Goal: Task Accomplishment & Management: Complete application form

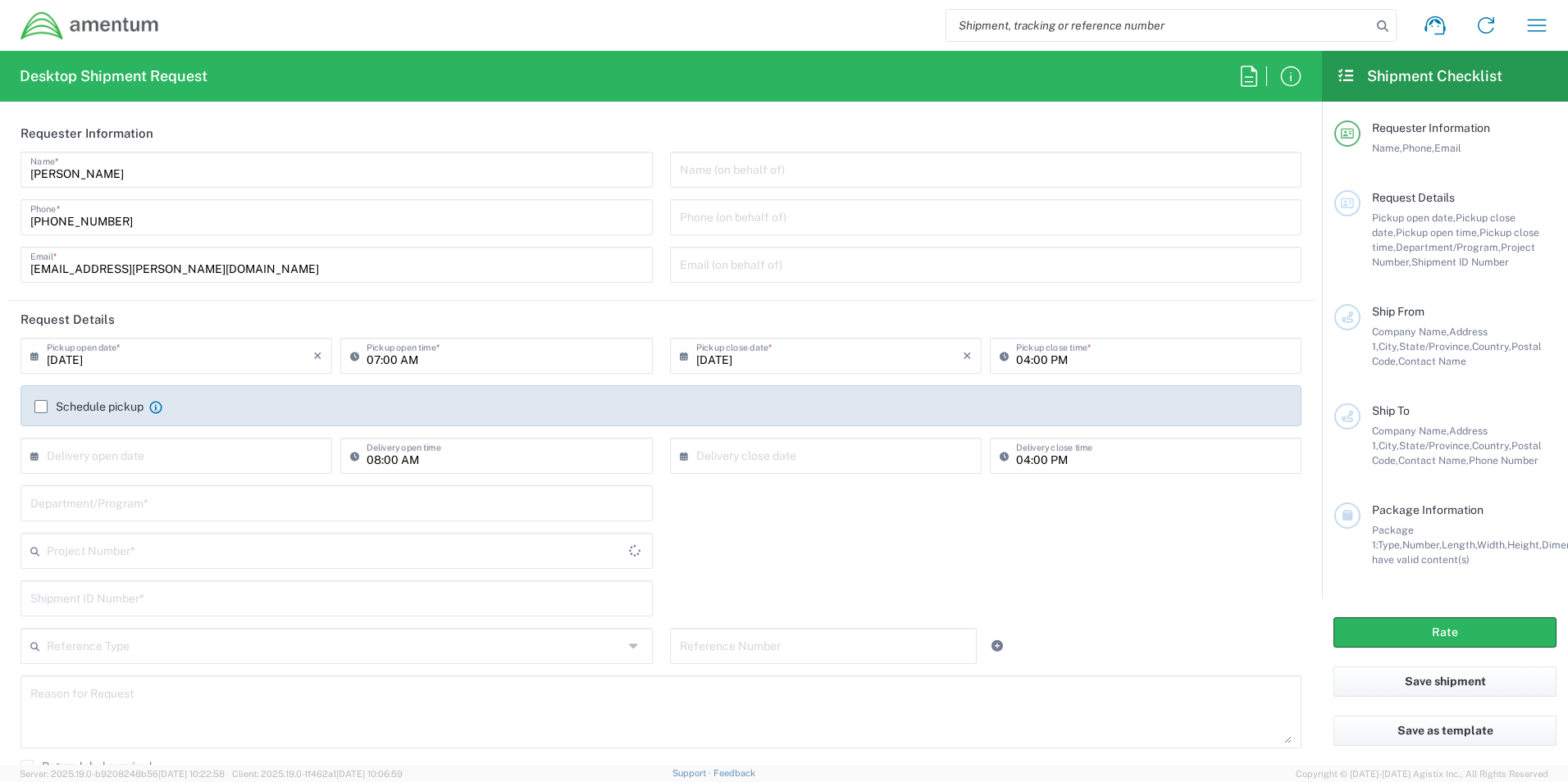
type input "[GEOGRAPHIC_DATA]"
click at [836, 166] on input "text" at bounding box center [986, 168] width 613 height 29
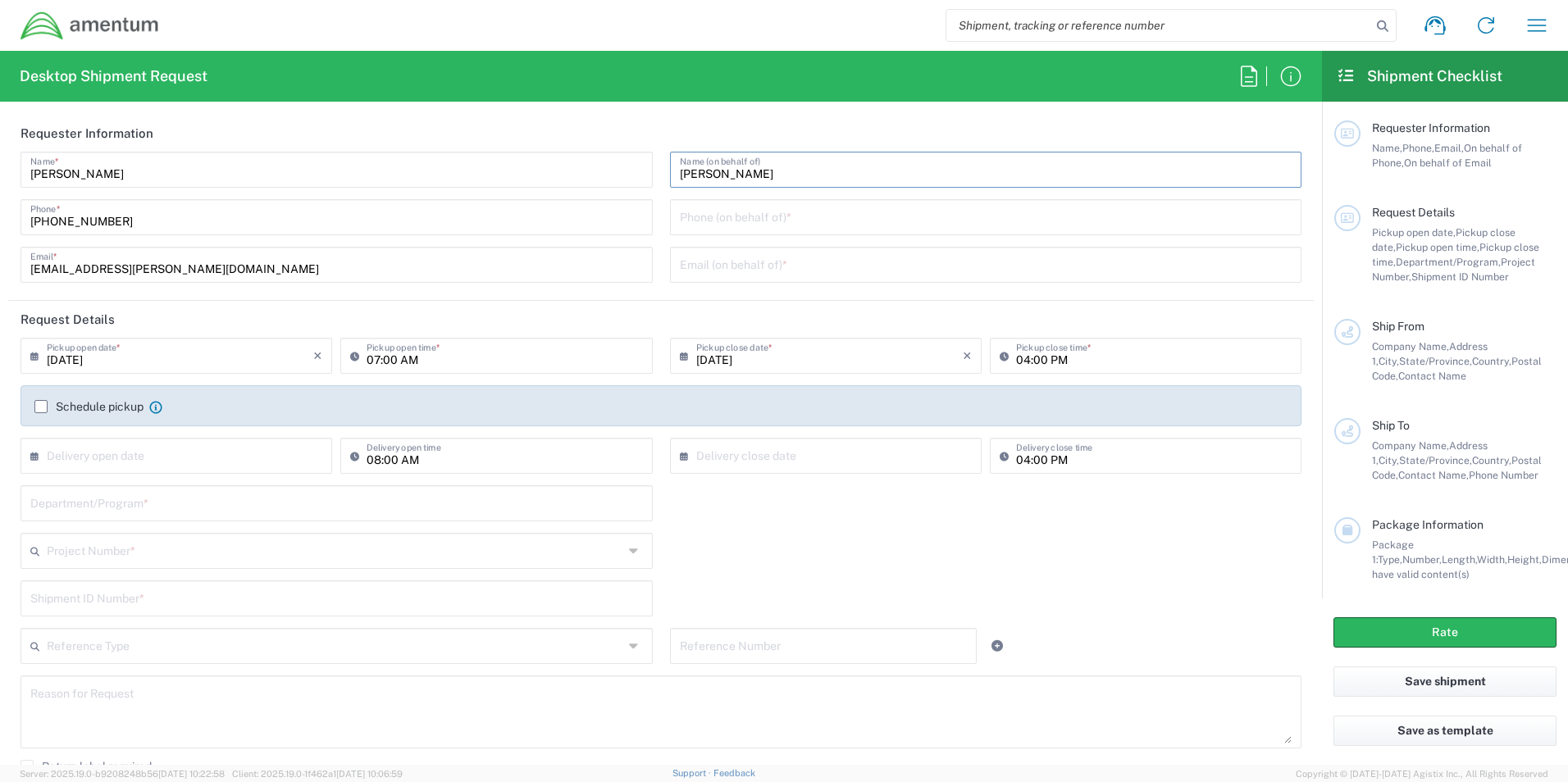
type input "[PERSON_NAME]"
click at [890, 221] on input "tel" at bounding box center [986, 215] width 613 height 29
type input "[PHONE_NUMBER]"
click at [825, 269] on input "text" at bounding box center [986, 263] width 613 height 29
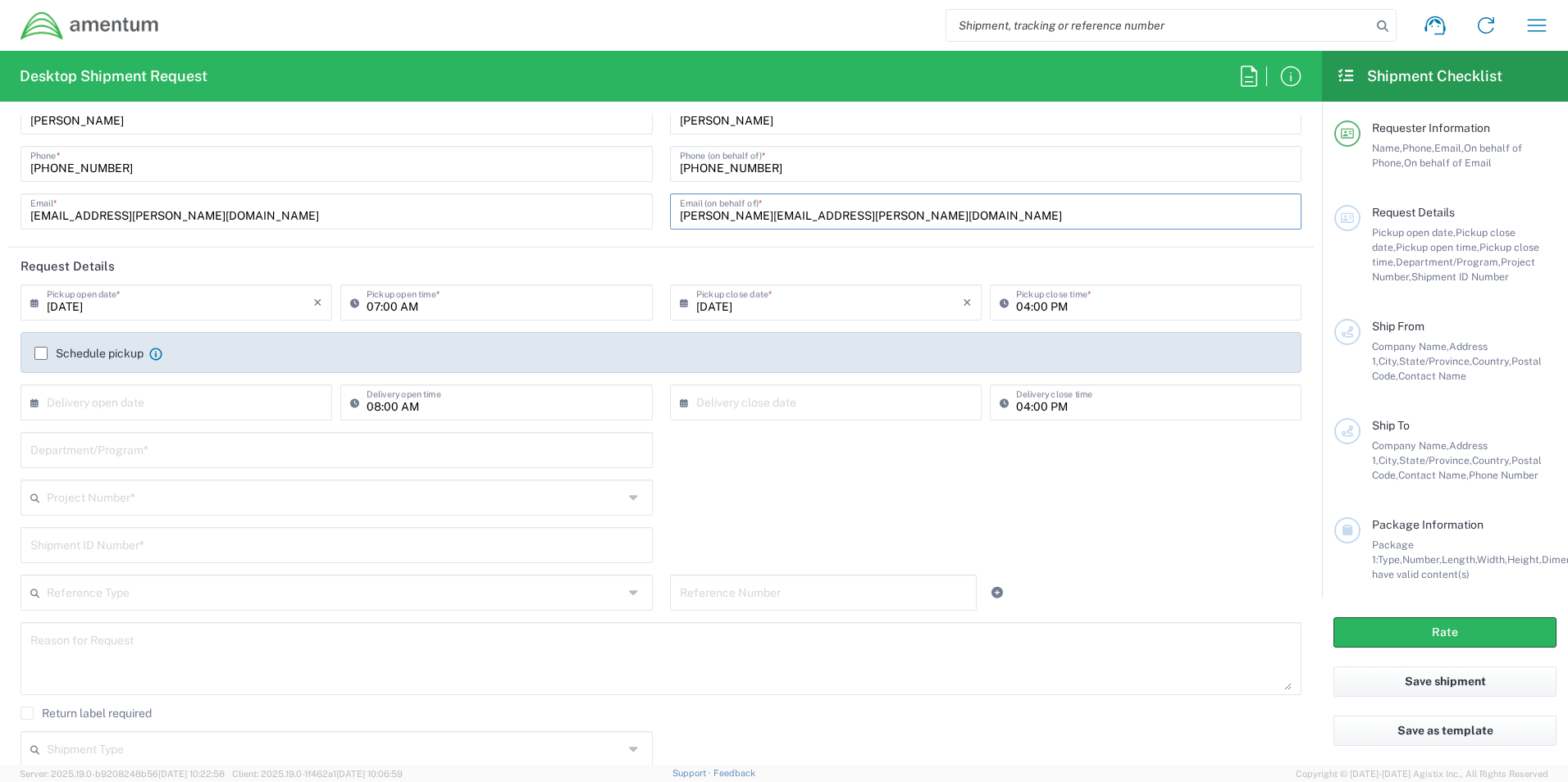
scroll to position [82, 0]
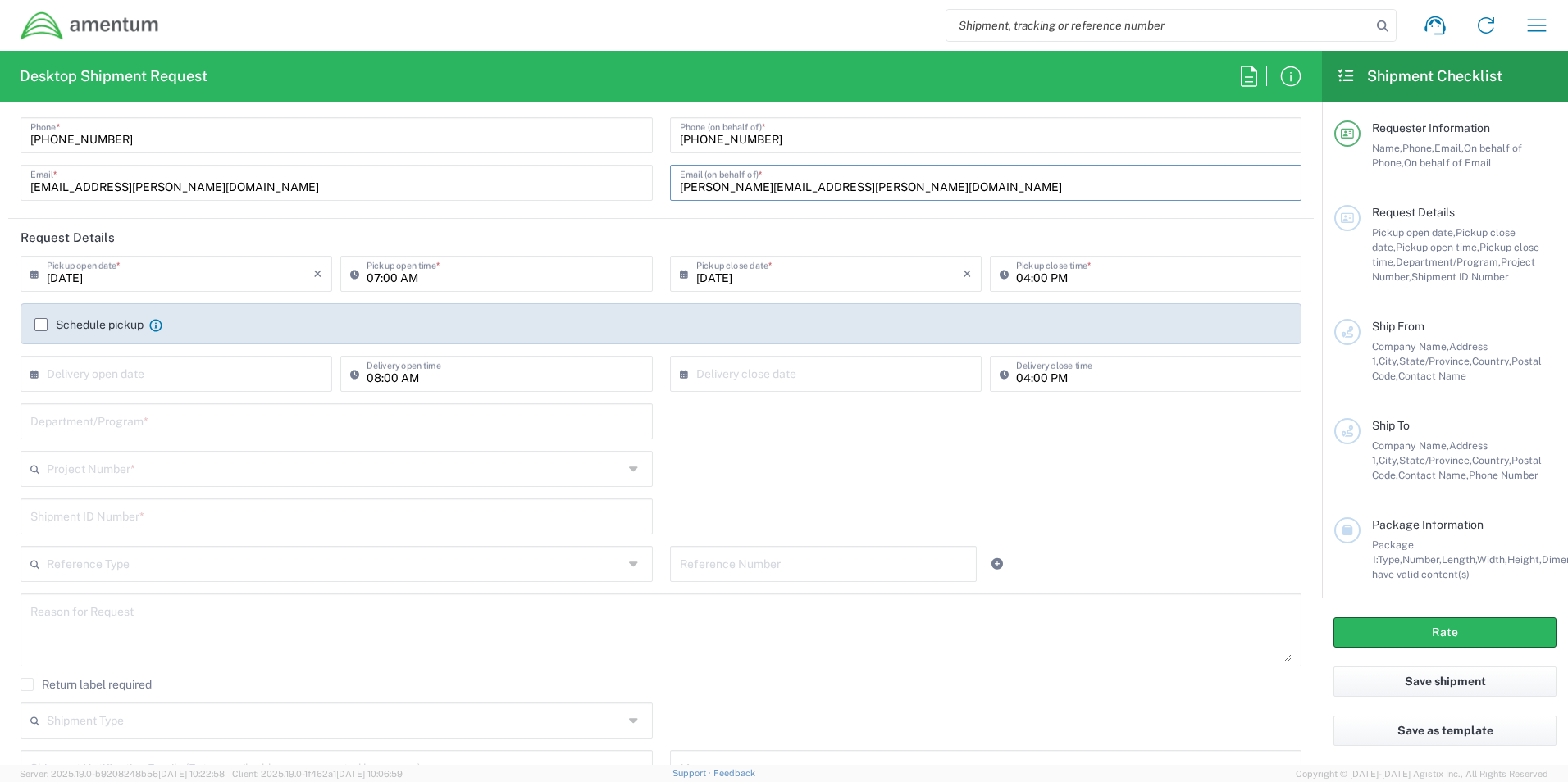
type input "[PERSON_NAME][EMAIL_ADDRESS][PERSON_NAME][DOMAIN_NAME]"
click at [167, 273] on input "[DATE]" at bounding box center [180, 273] width 266 height 29
click at [123, 422] on span "22" at bounding box center [131, 422] width 24 height 23
click at [167, 383] on input "text" at bounding box center [180, 372] width 266 height 29
click at [131, 540] on span "29" at bounding box center [131, 545] width 24 height 23
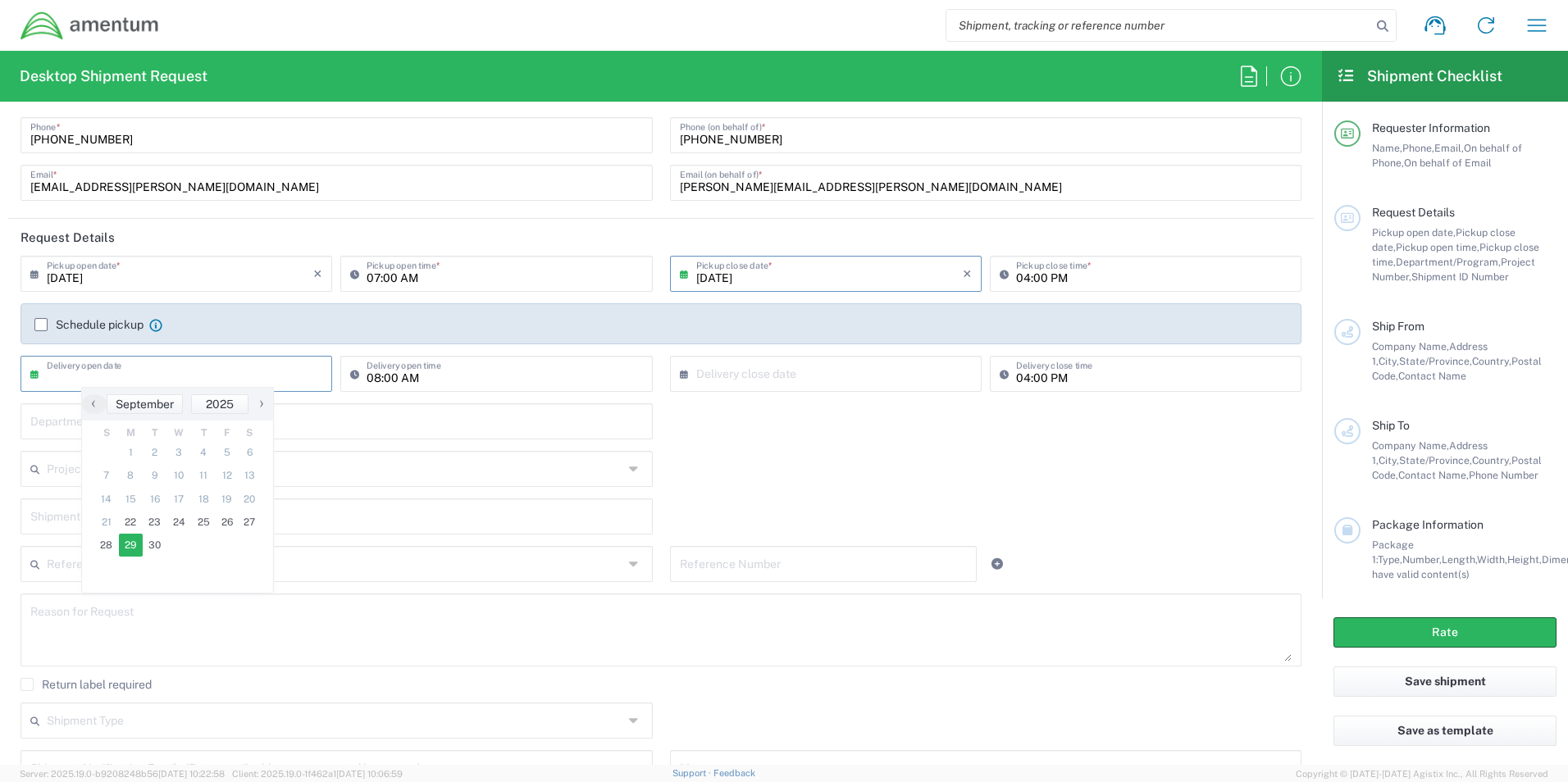
type input "[DATE]"
click at [186, 424] on input "text" at bounding box center [337, 420] width 613 height 29
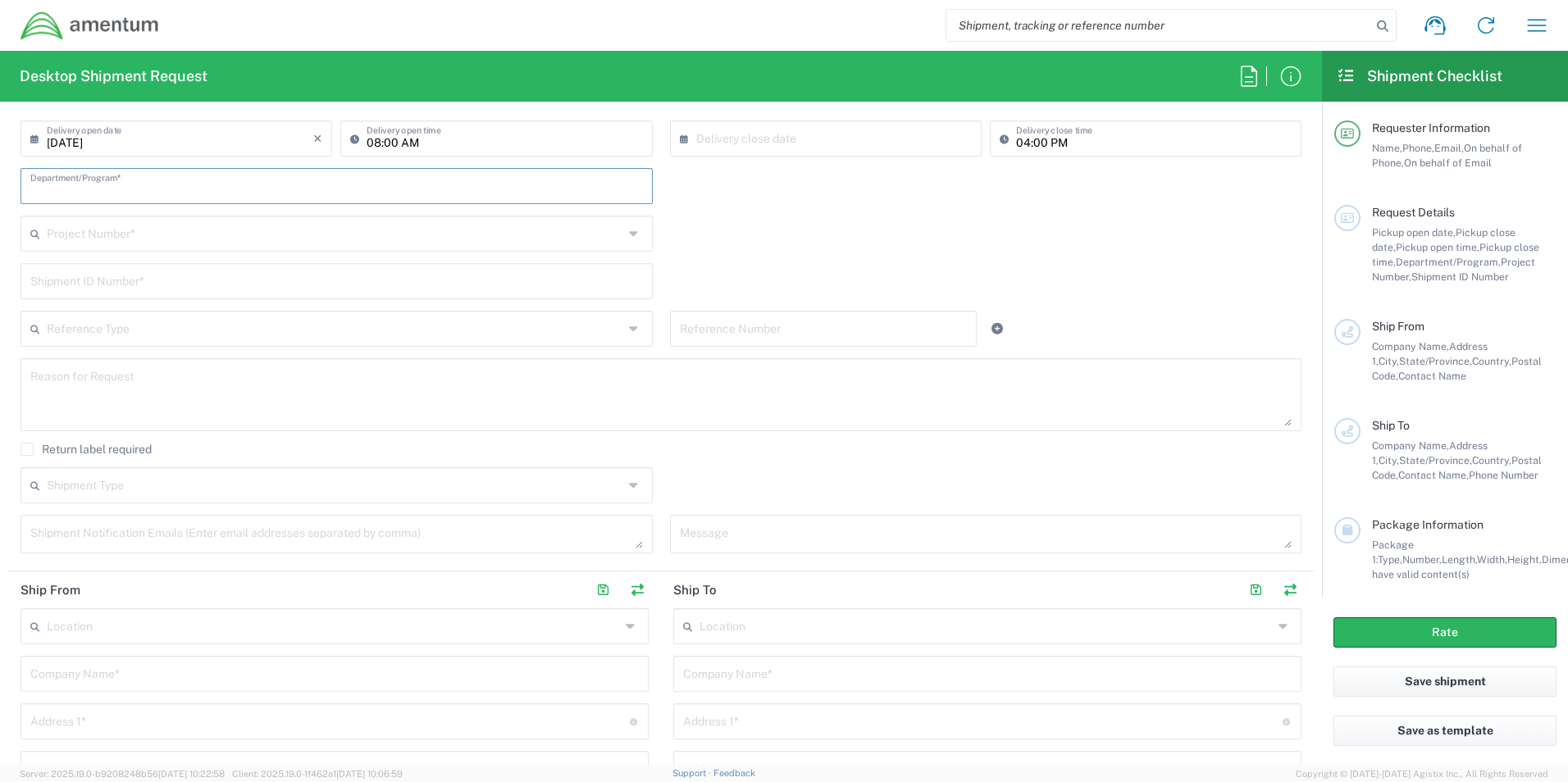
scroll to position [328, 0]
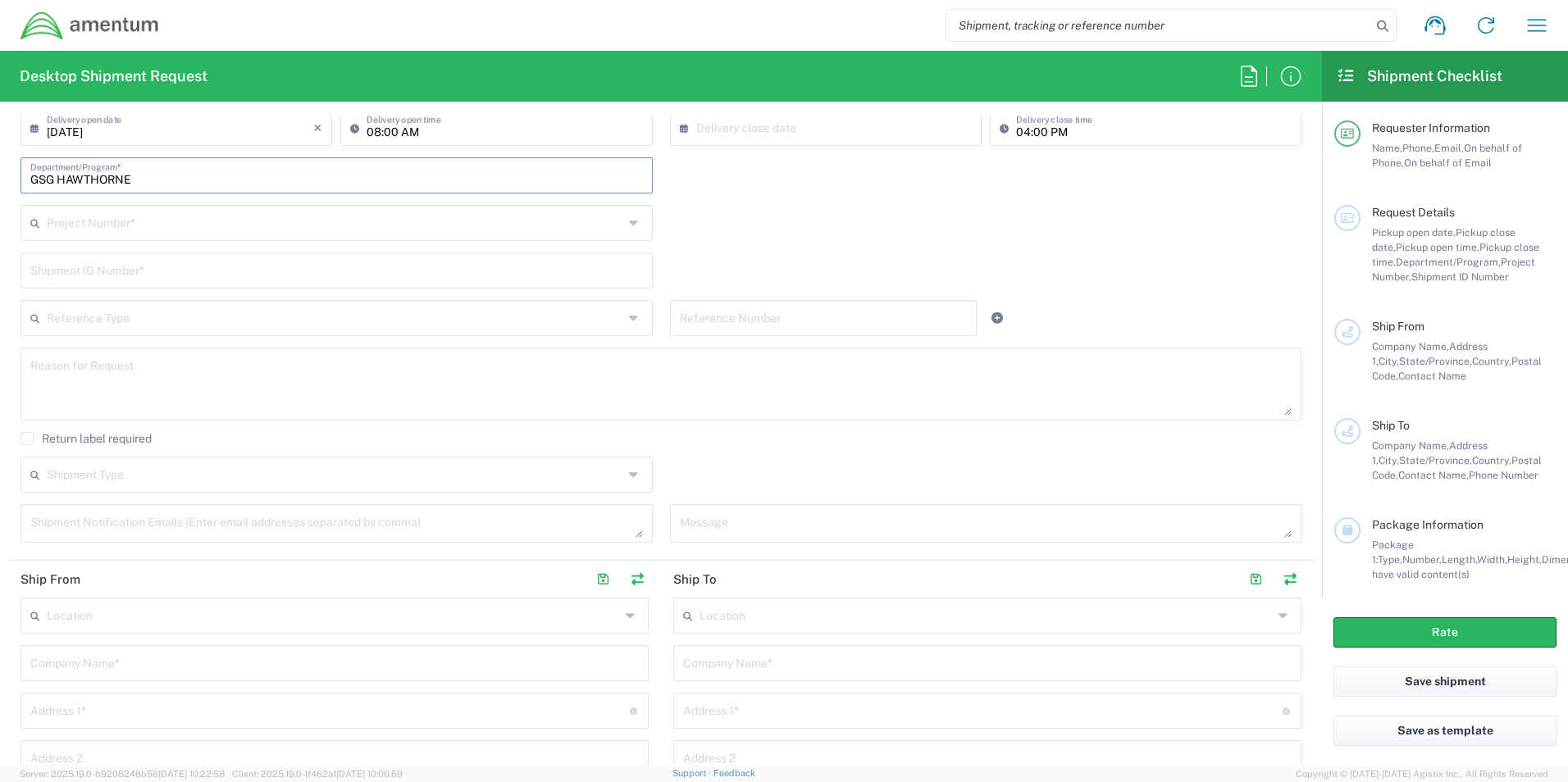
type input "GSG HAWTHORNE"
click at [300, 215] on input "text" at bounding box center [335, 221] width 576 height 29
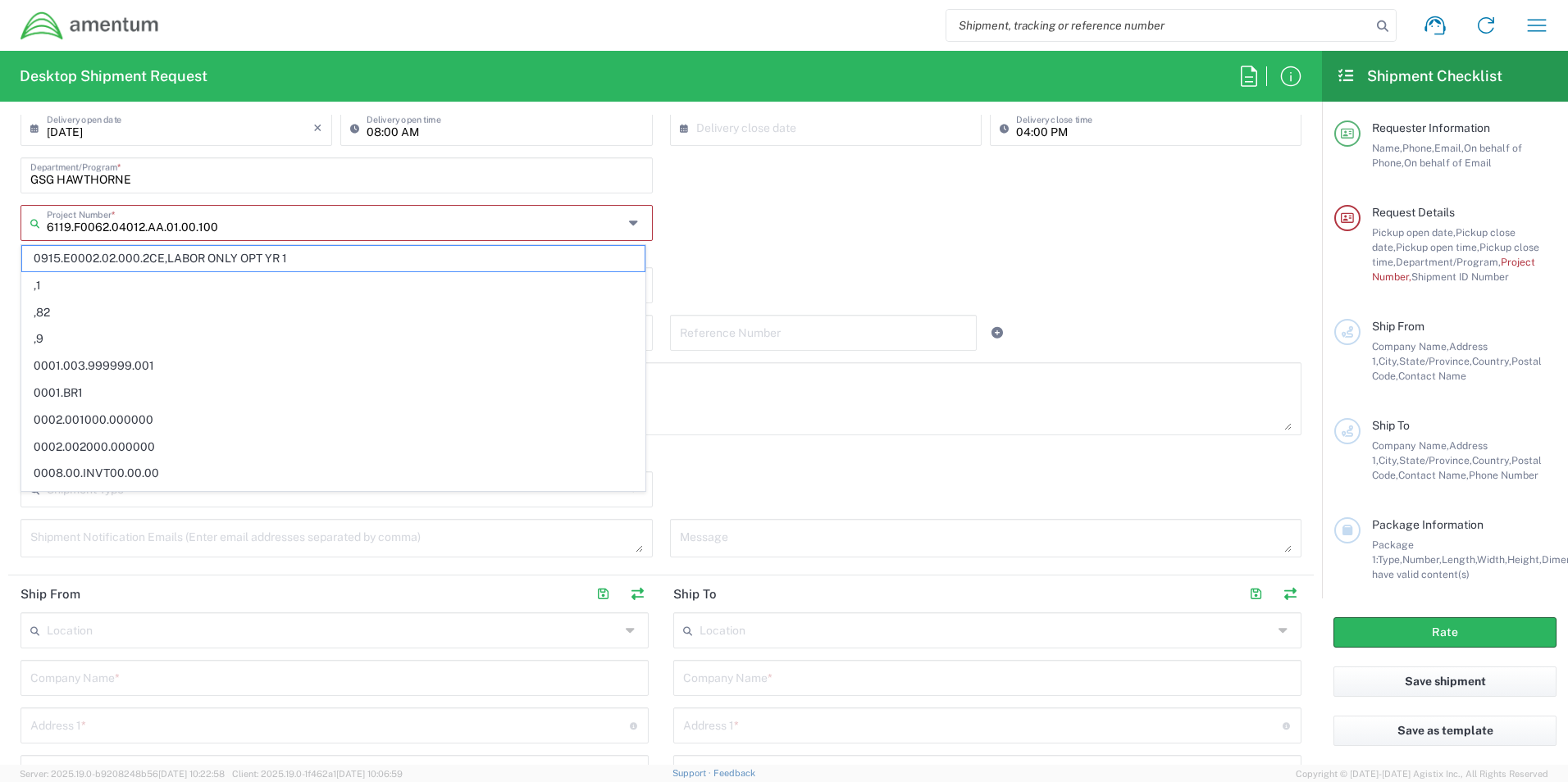
click at [260, 219] on input "6119.F0062.04012.AA.01.00.100" at bounding box center [335, 221] width 576 height 29
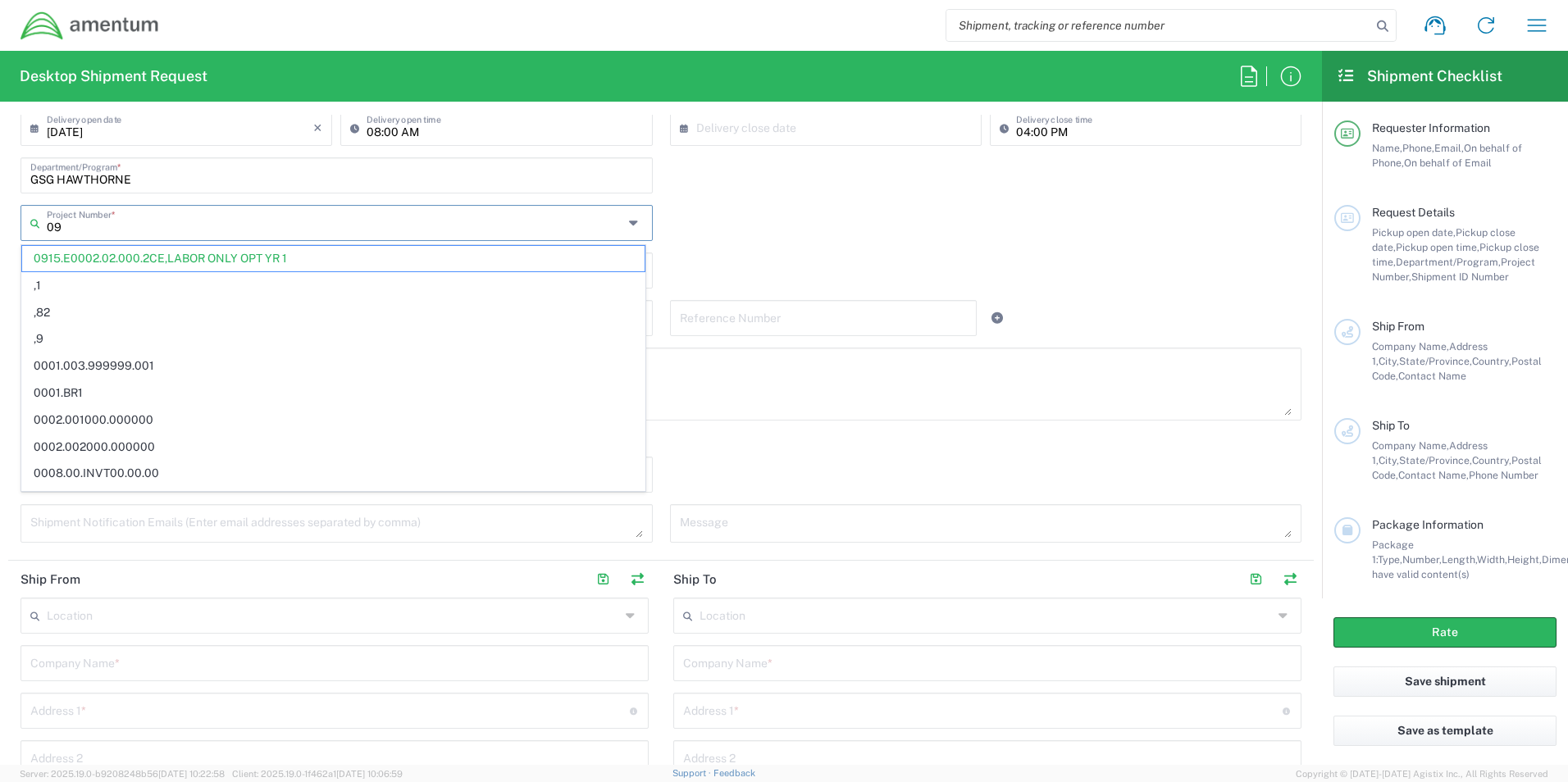
type input "0"
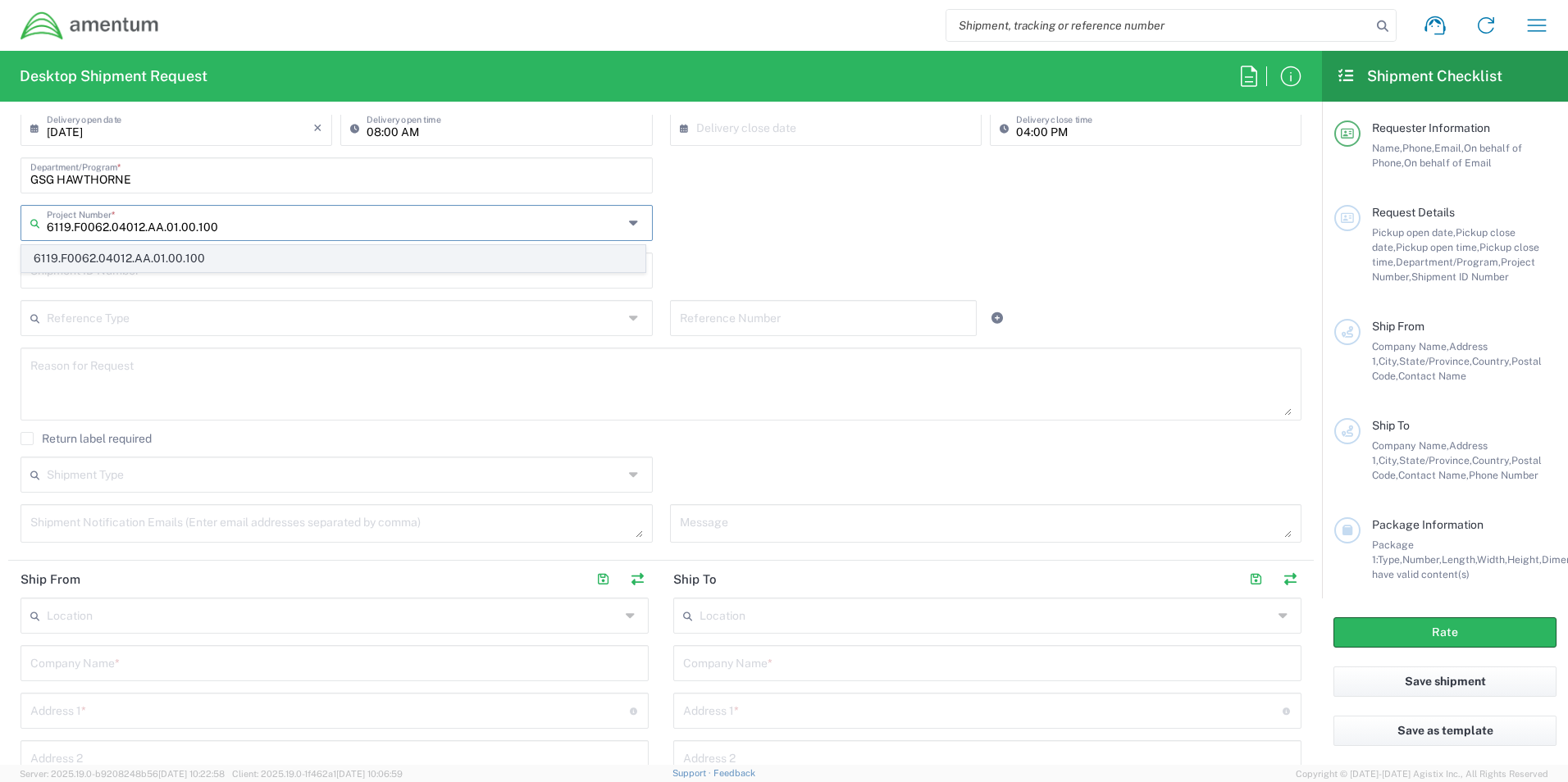
type input "6119.F0062.04012.AA.01.00.100"
click at [242, 260] on span "6119.F0062.04012.AA.01.00.100" at bounding box center [333, 258] width 622 height 25
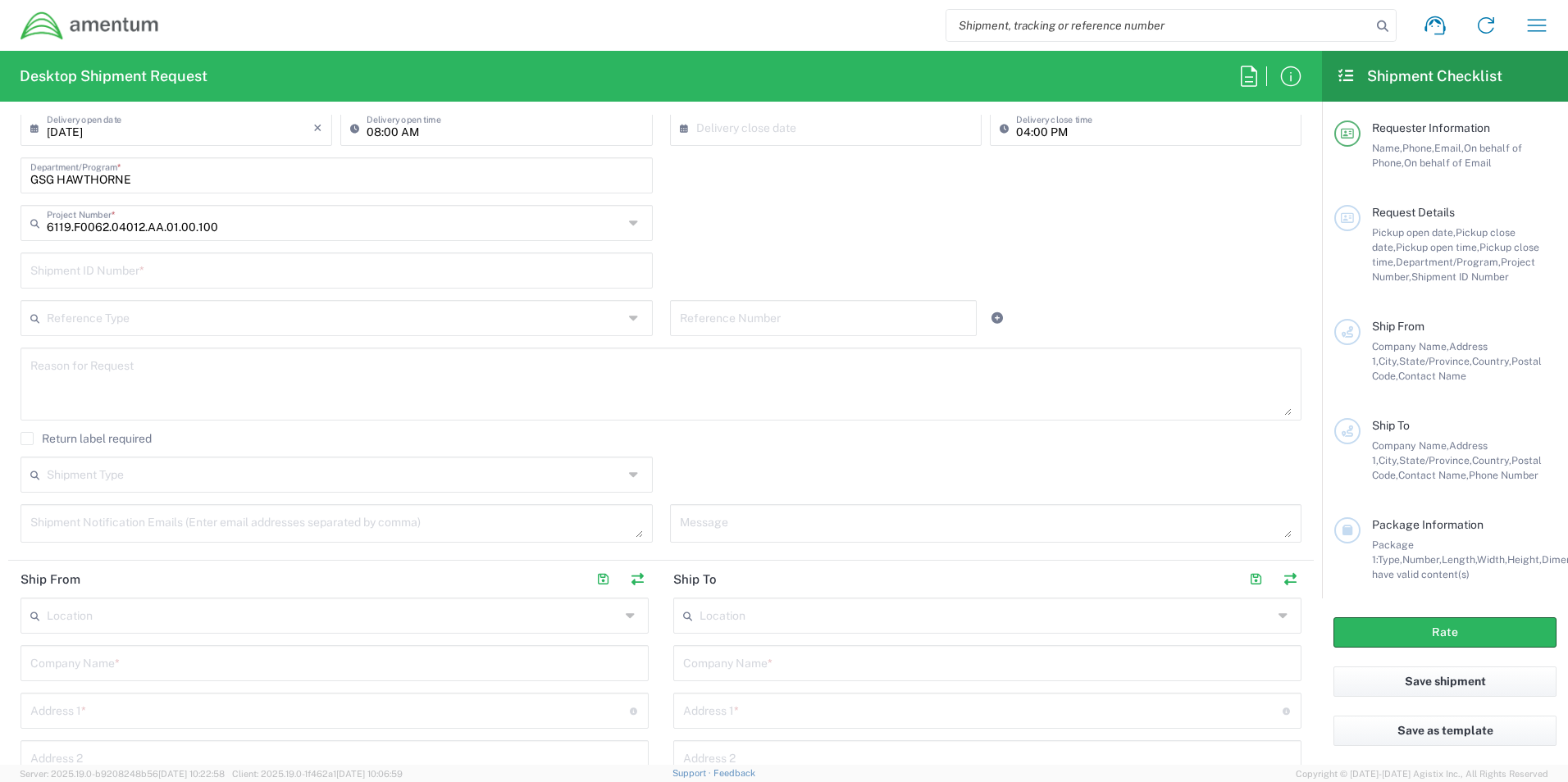
click at [272, 262] on input "text" at bounding box center [337, 269] width 613 height 29
type input "123ABC"
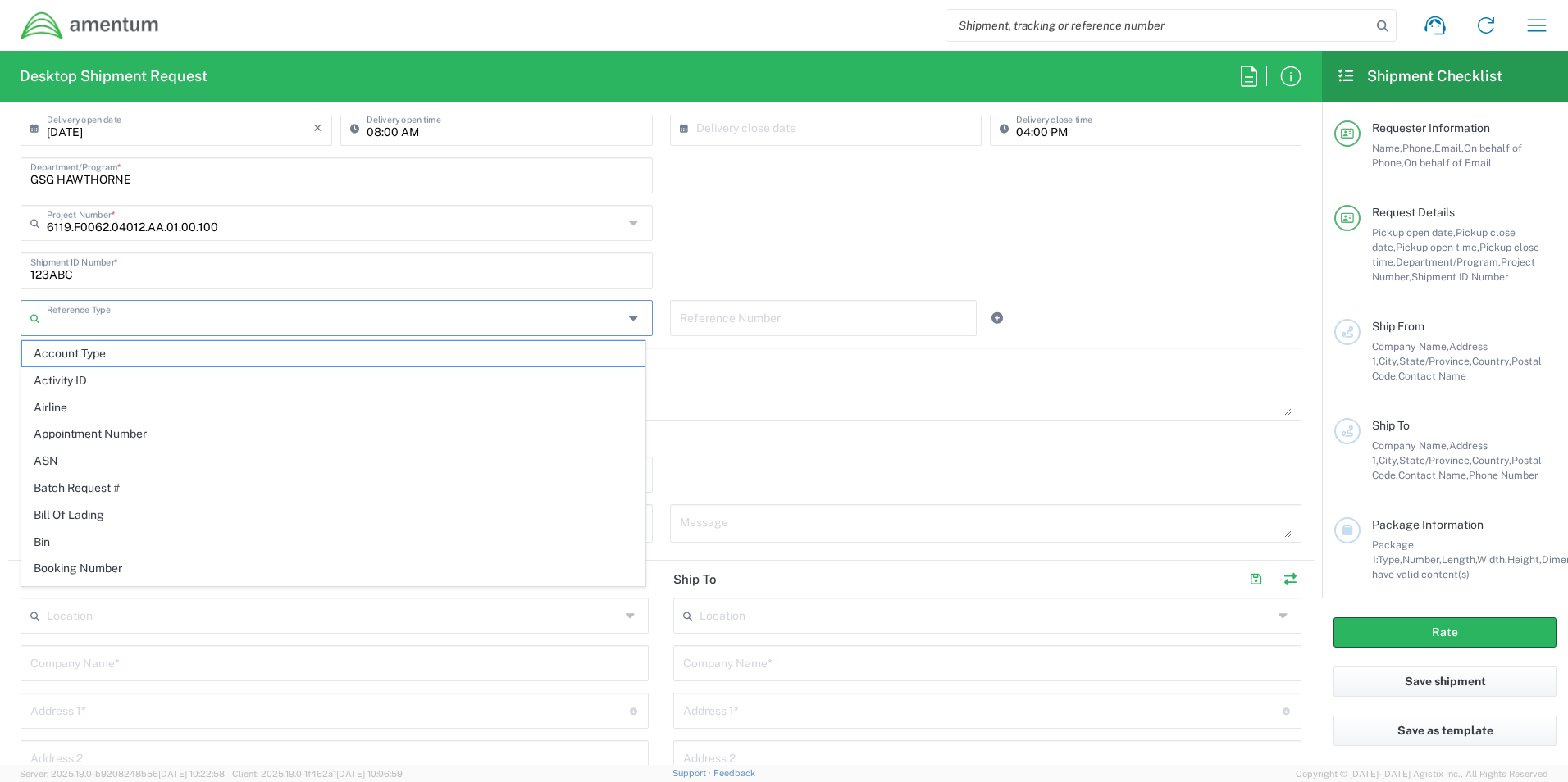
click at [305, 320] on input "text" at bounding box center [335, 317] width 576 height 29
click at [784, 236] on div "6119.F0062.04012.AA.01.00.100 Project Number * 6119.F0062.04012.AA.01.00.100" at bounding box center [661, 228] width 1298 height 48
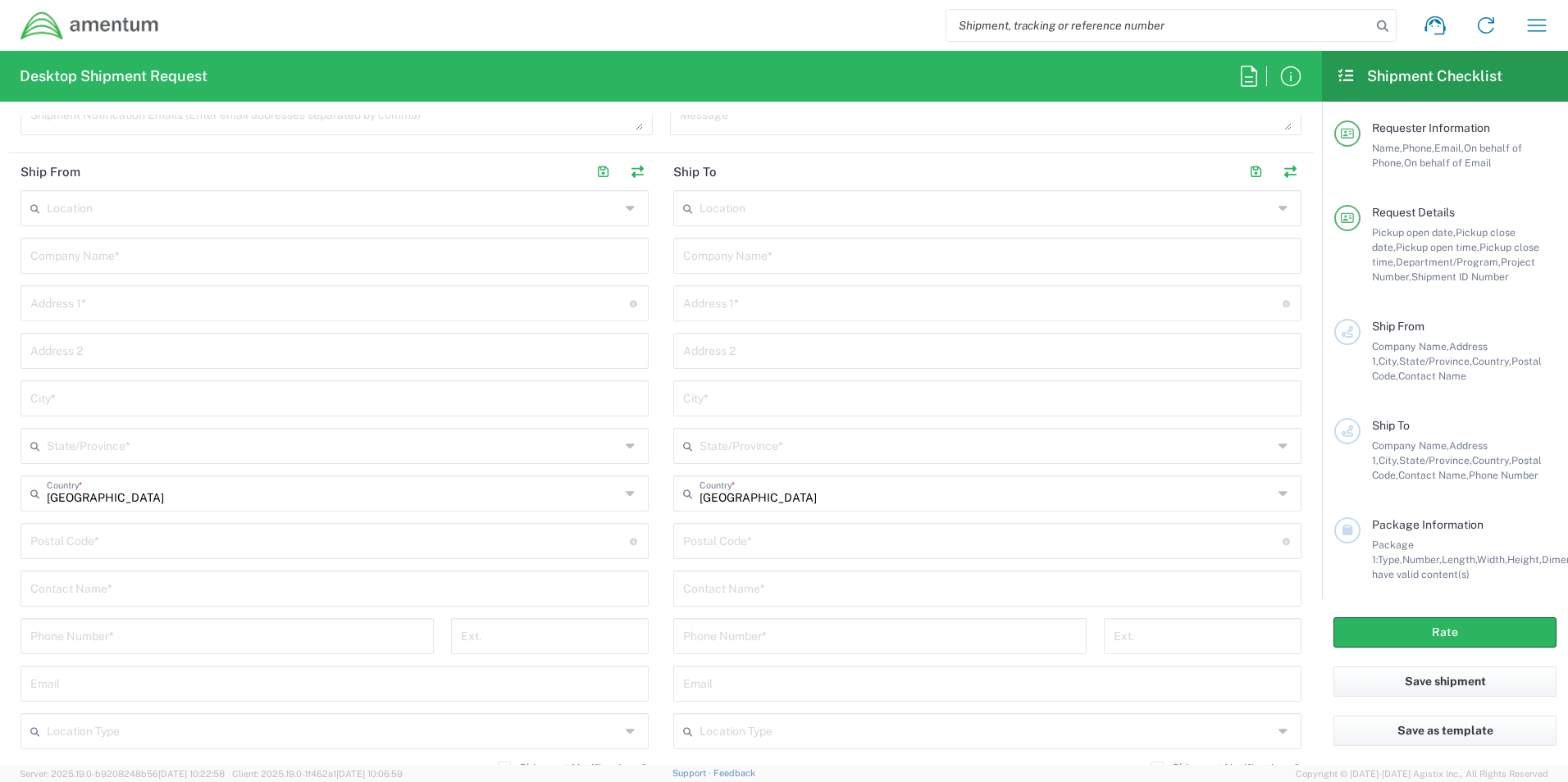
scroll to position [738, 0]
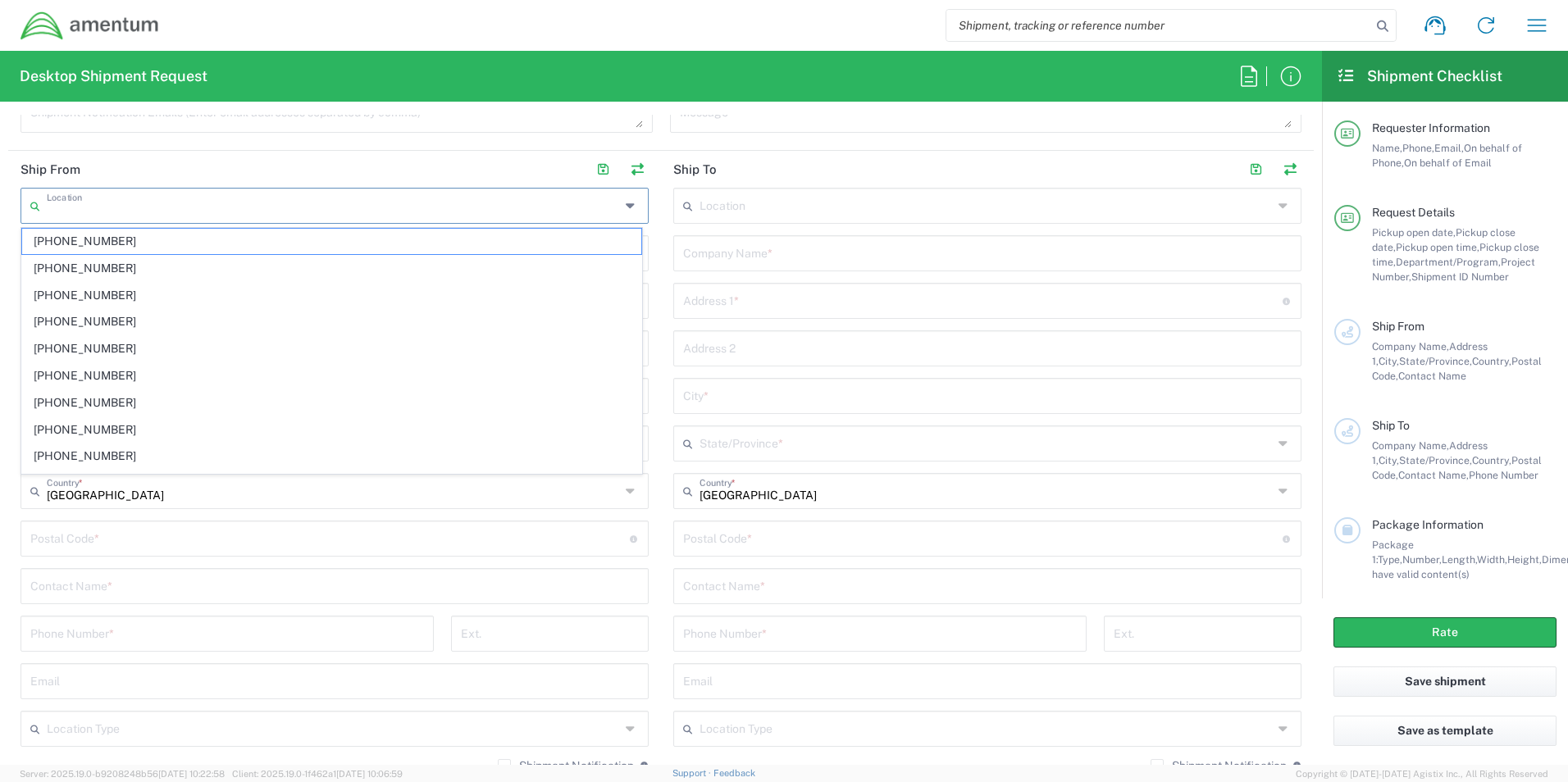
click at [245, 214] on input "text" at bounding box center [333, 204] width 573 height 29
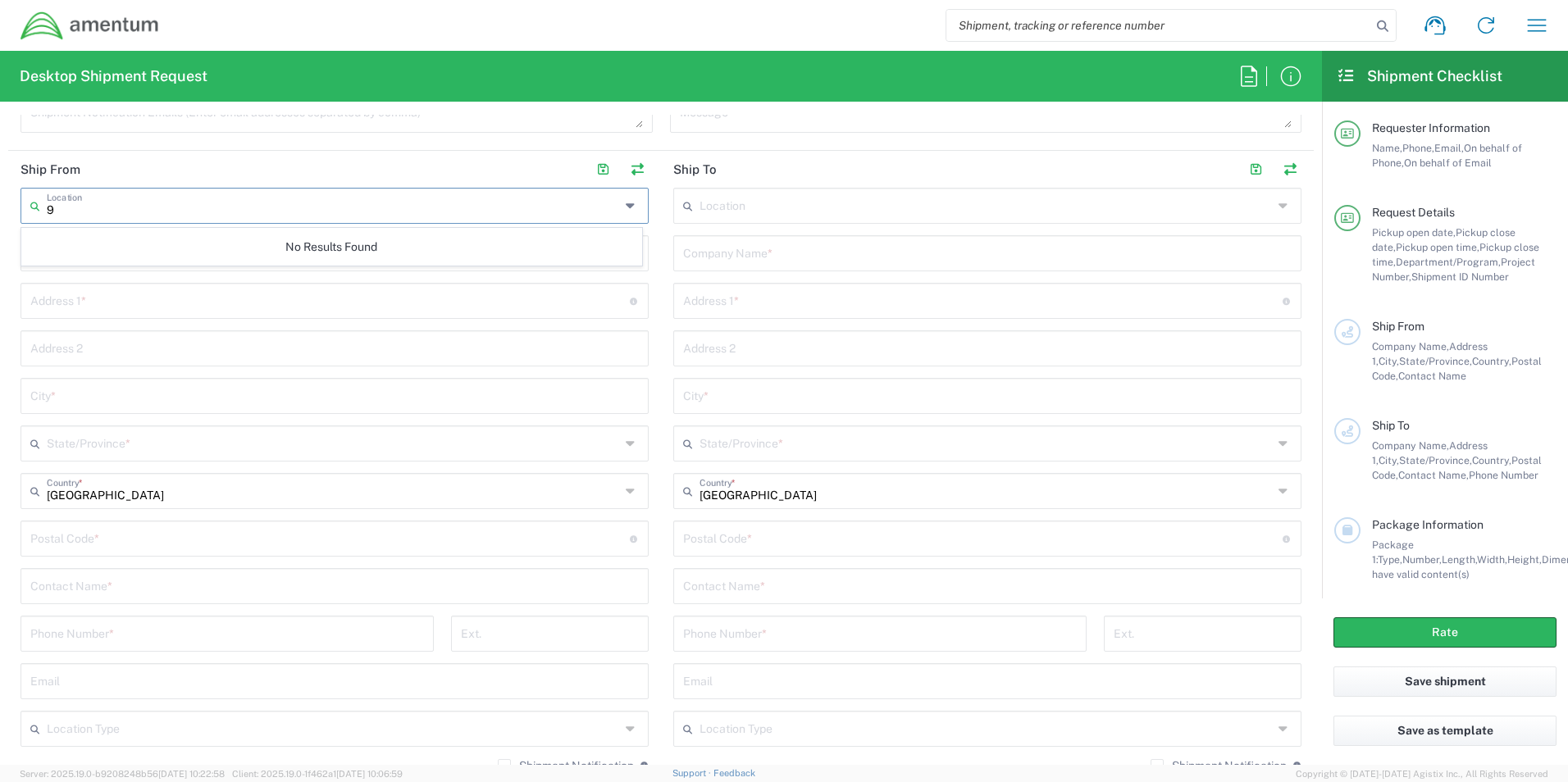
type input "9"
type input "AMENTUM SERVICES LLC"
click at [359, 161] on header "Ship From" at bounding box center [334, 169] width 653 height 37
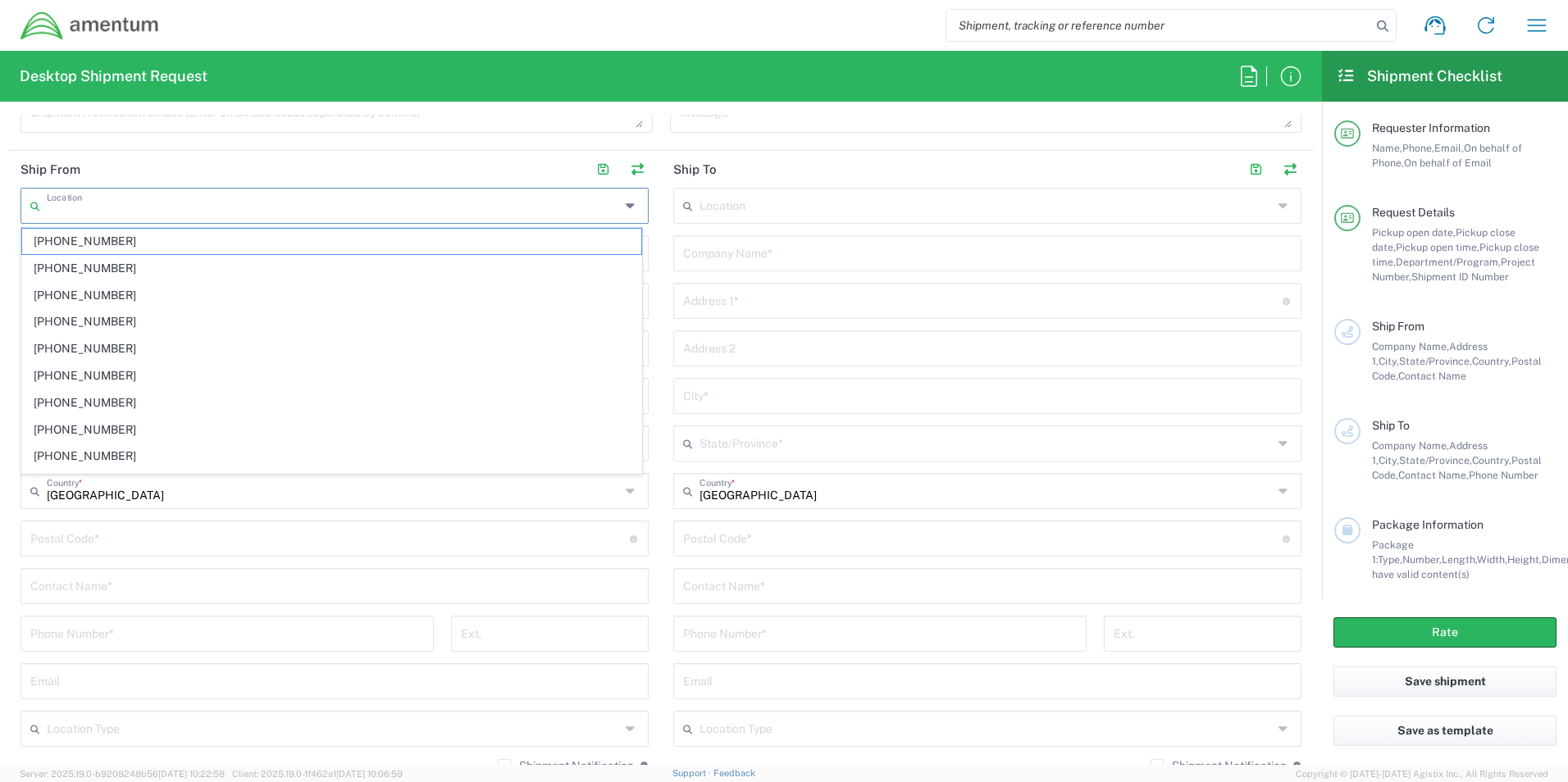
click at [161, 212] on input "text" at bounding box center [333, 204] width 573 height 29
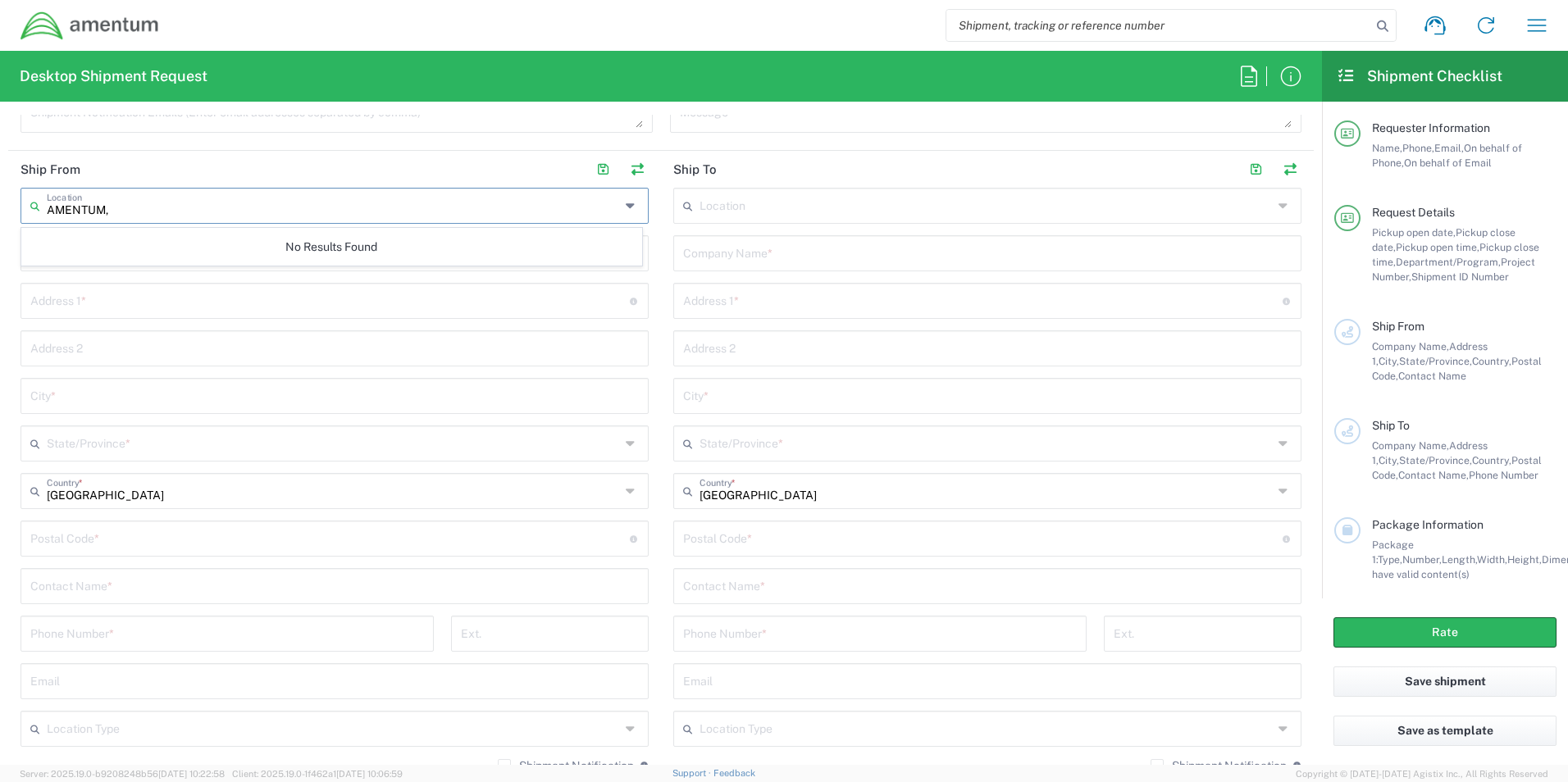
type input "AMENTUM,"
click at [245, 175] on header "Ship From" at bounding box center [334, 169] width 653 height 37
click at [167, 254] on input "text" at bounding box center [334, 252] width 608 height 29
type input "AMENTUM SERVICES LLC"
click at [257, 299] on input "text" at bounding box center [330, 299] width 600 height 29
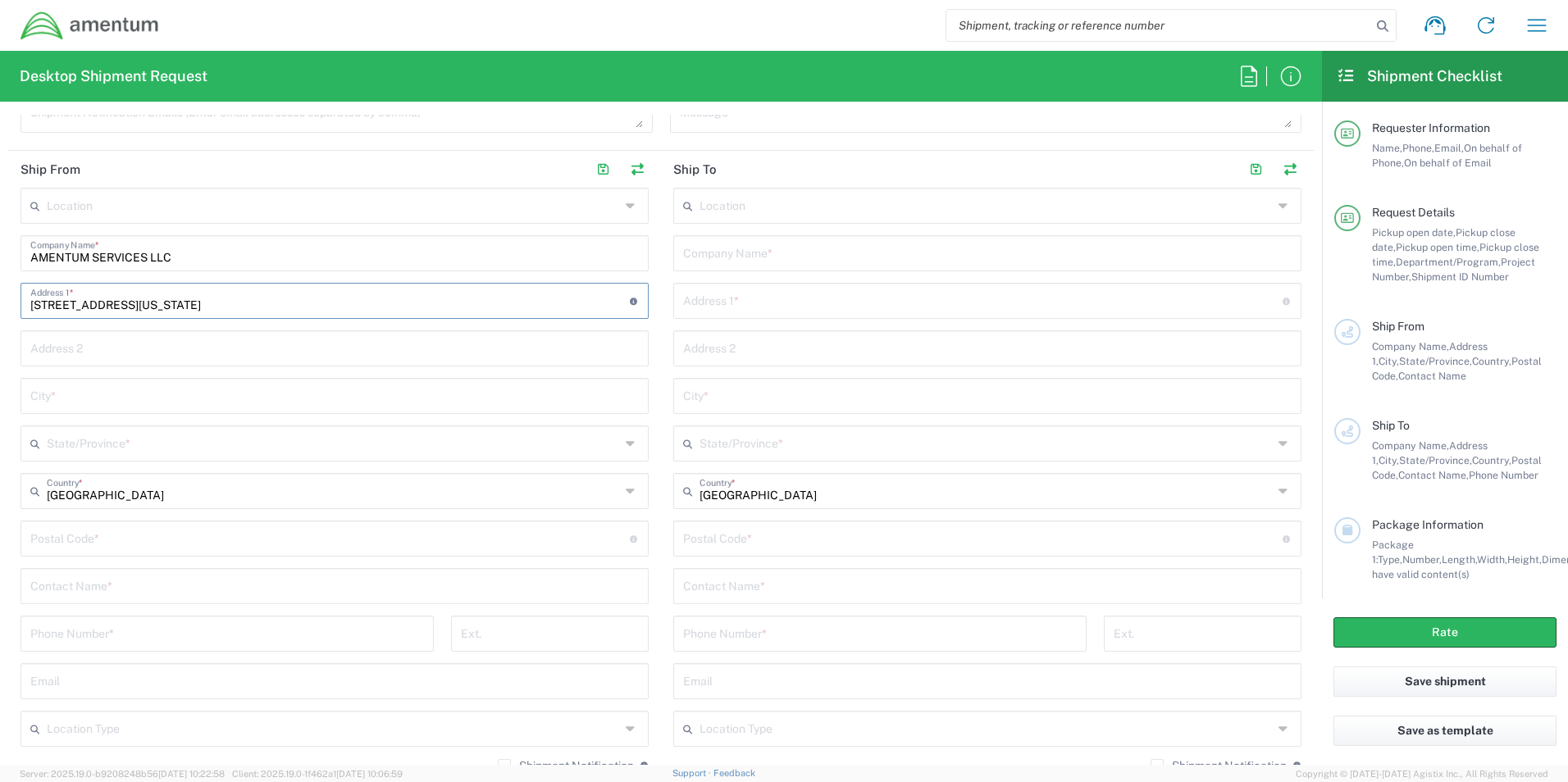
type input "[STREET_ADDRESS][US_STATE]"
click at [271, 397] on input "text" at bounding box center [334, 394] width 608 height 29
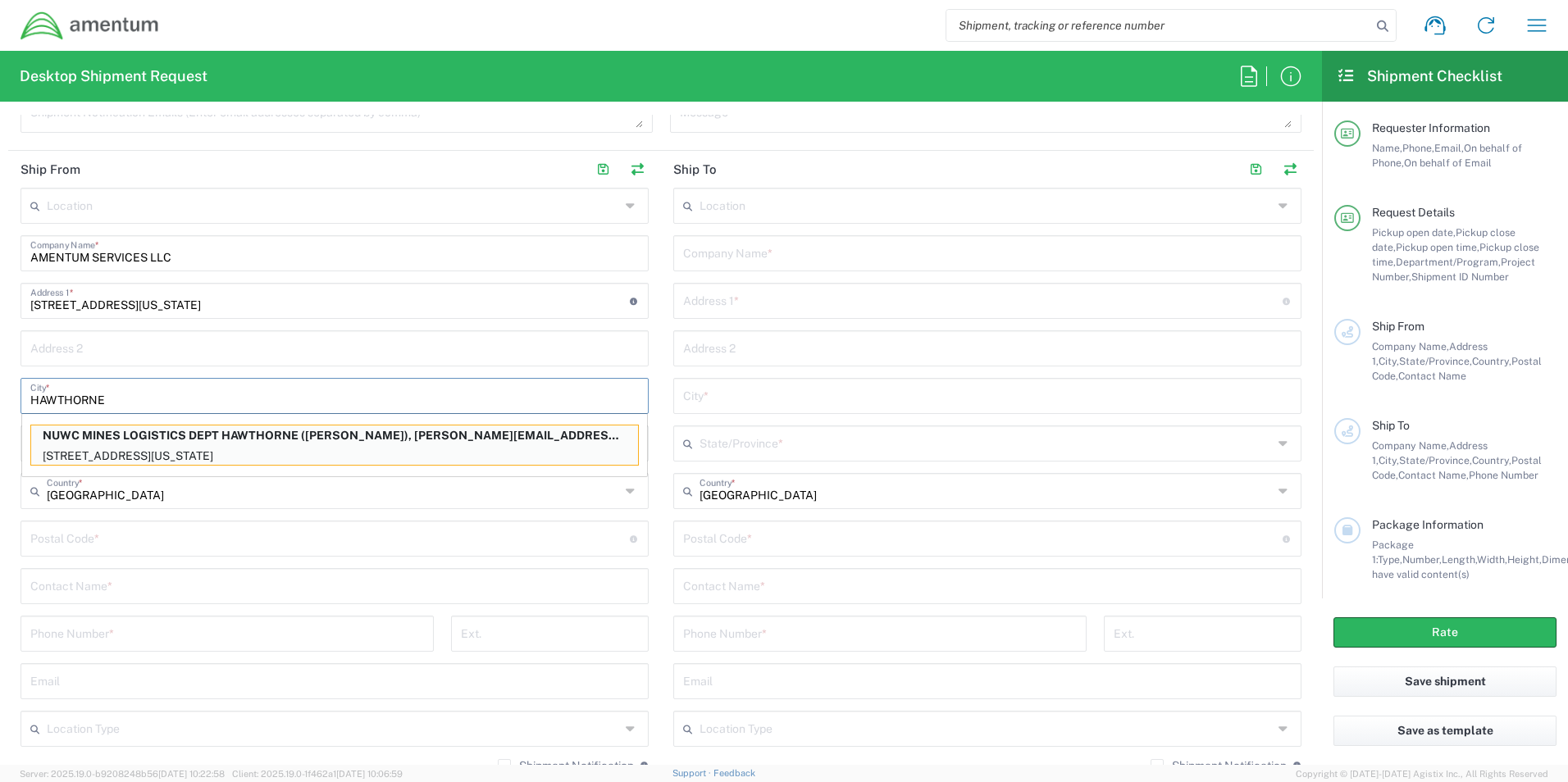
type input "HAWTHORNE"
click at [259, 328] on div "Location [PHONE_NUMBER] [PHONE_NUMBER] [PHONE_NUMBER] [PHONE_NUMBER] [PHONE_NUM…" at bounding box center [335, 486] width 628 height 597
click at [167, 395] on input "HAWTHORNE" at bounding box center [334, 394] width 608 height 29
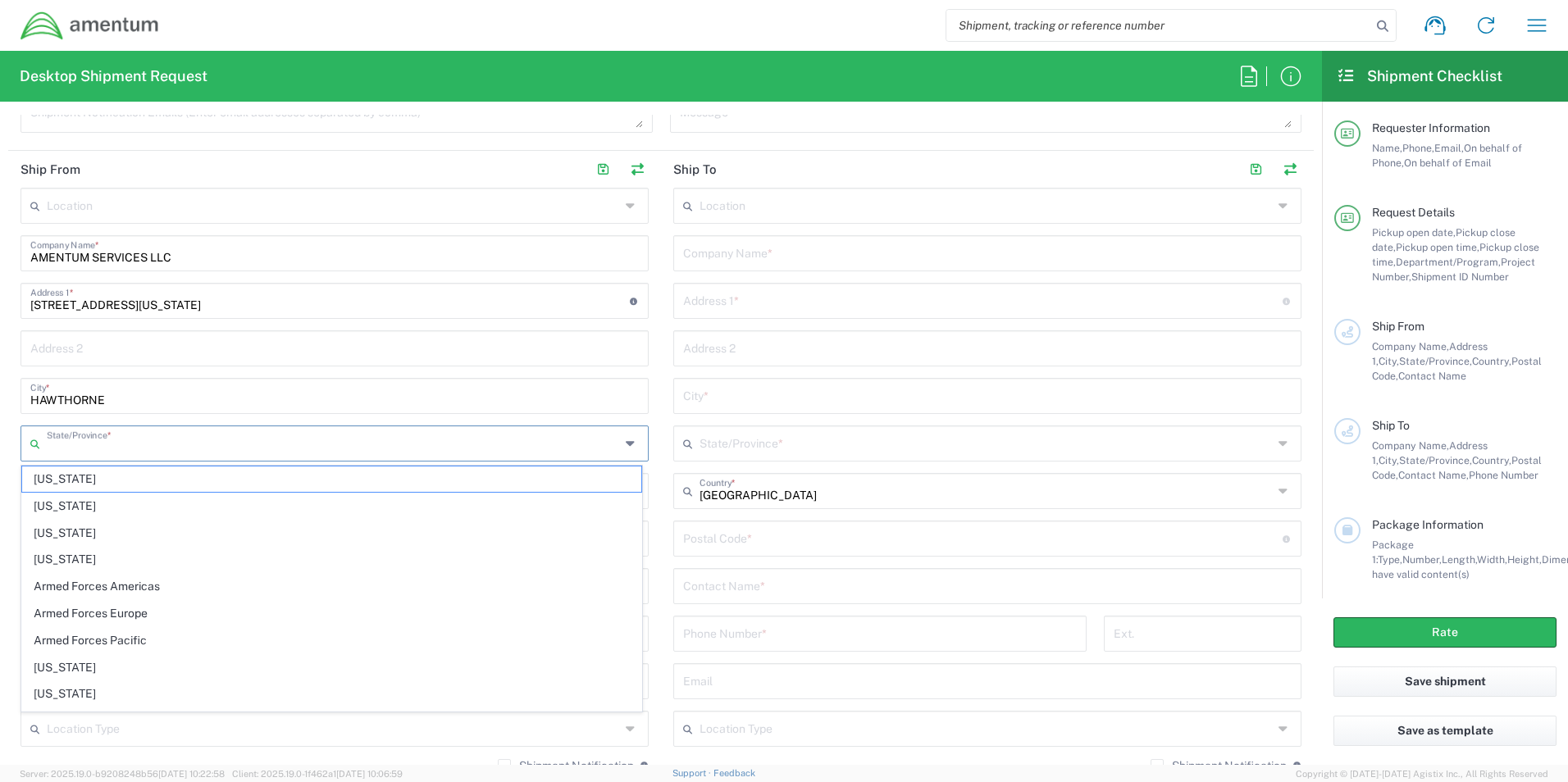
click at [171, 439] on input "text" at bounding box center [333, 442] width 573 height 29
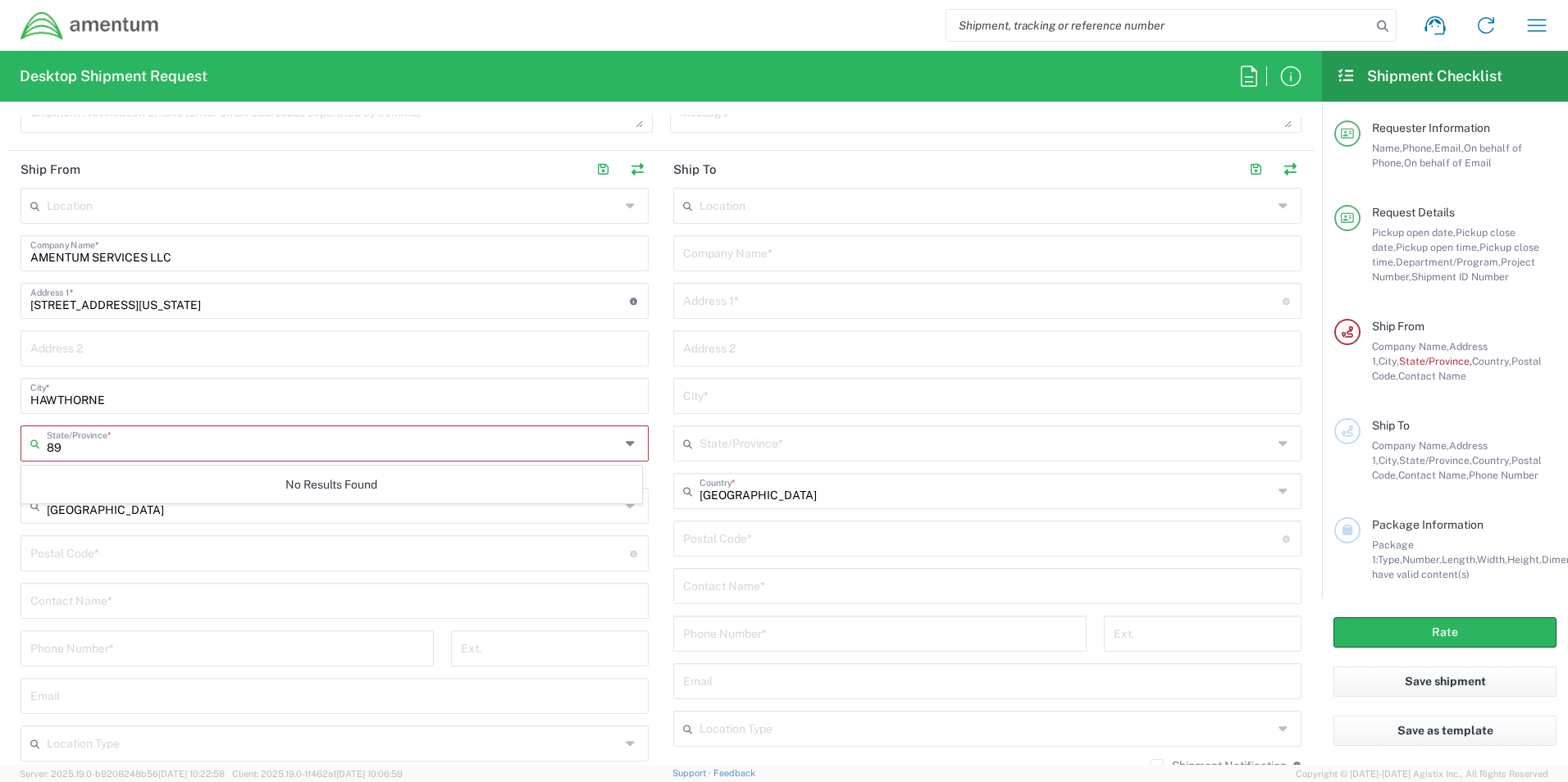
type input "8"
click at [174, 476] on span "[US_STATE]" at bounding box center [331, 479] width 619 height 25
type input "[US_STATE]"
click at [123, 536] on input "undefined" at bounding box center [330, 537] width 600 height 29
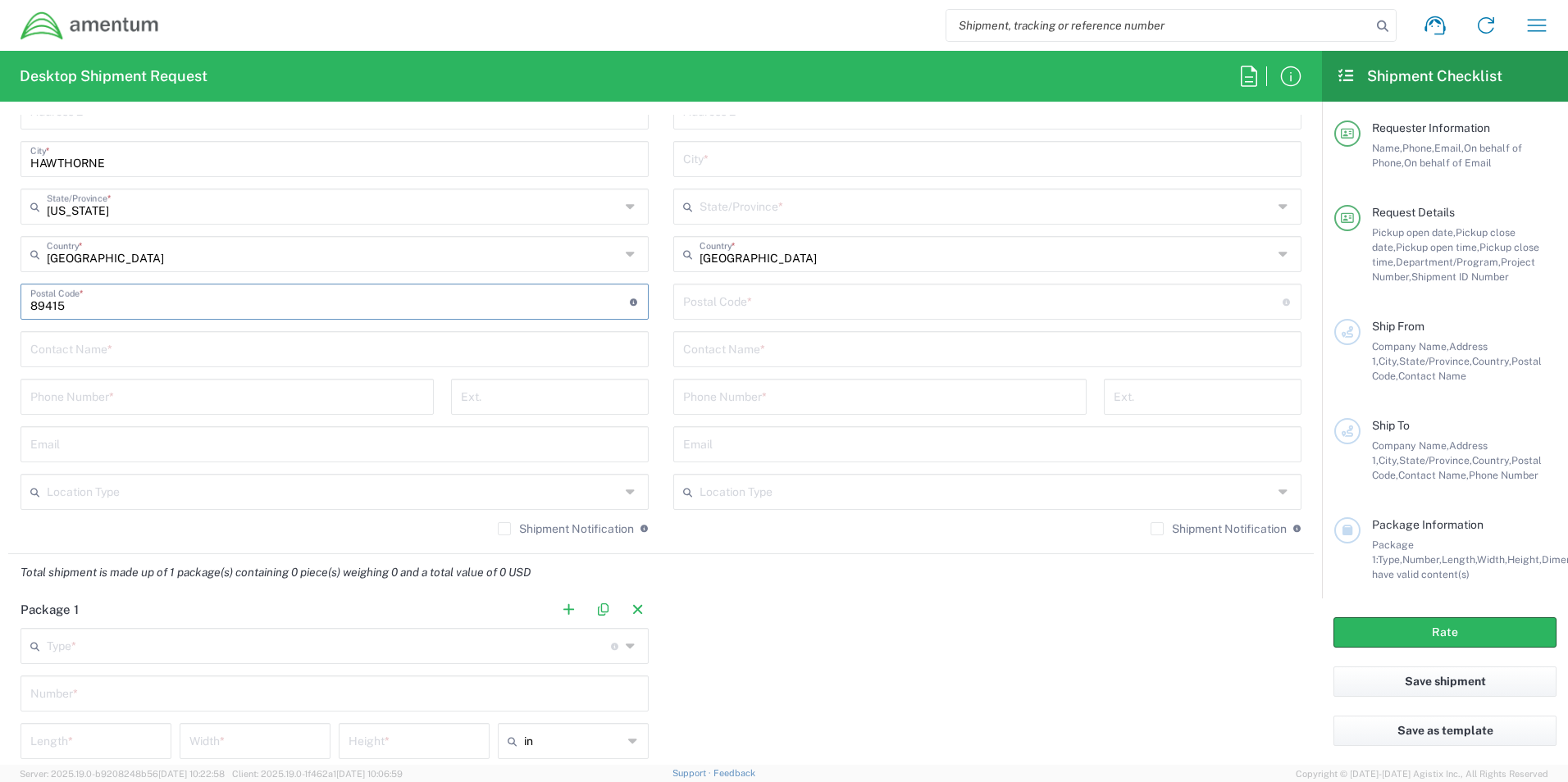
scroll to position [984, 0]
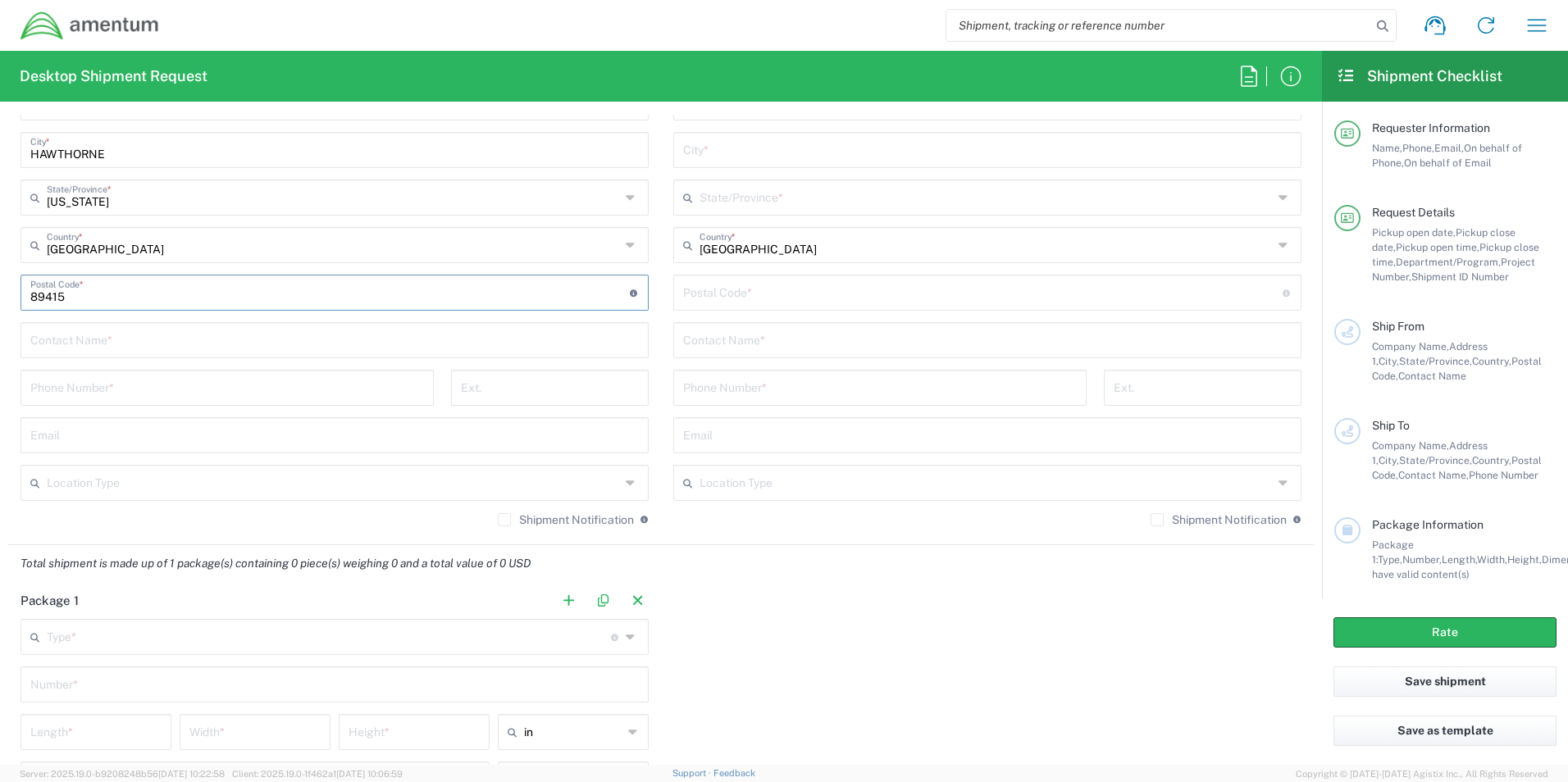
type input "89415"
click at [151, 336] on input "text" at bounding box center [334, 338] width 608 height 29
type input "[PERSON_NAME]"
click at [143, 398] on input "tel" at bounding box center [227, 386] width 394 height 29
type input "[PHONE_NUMBER]"
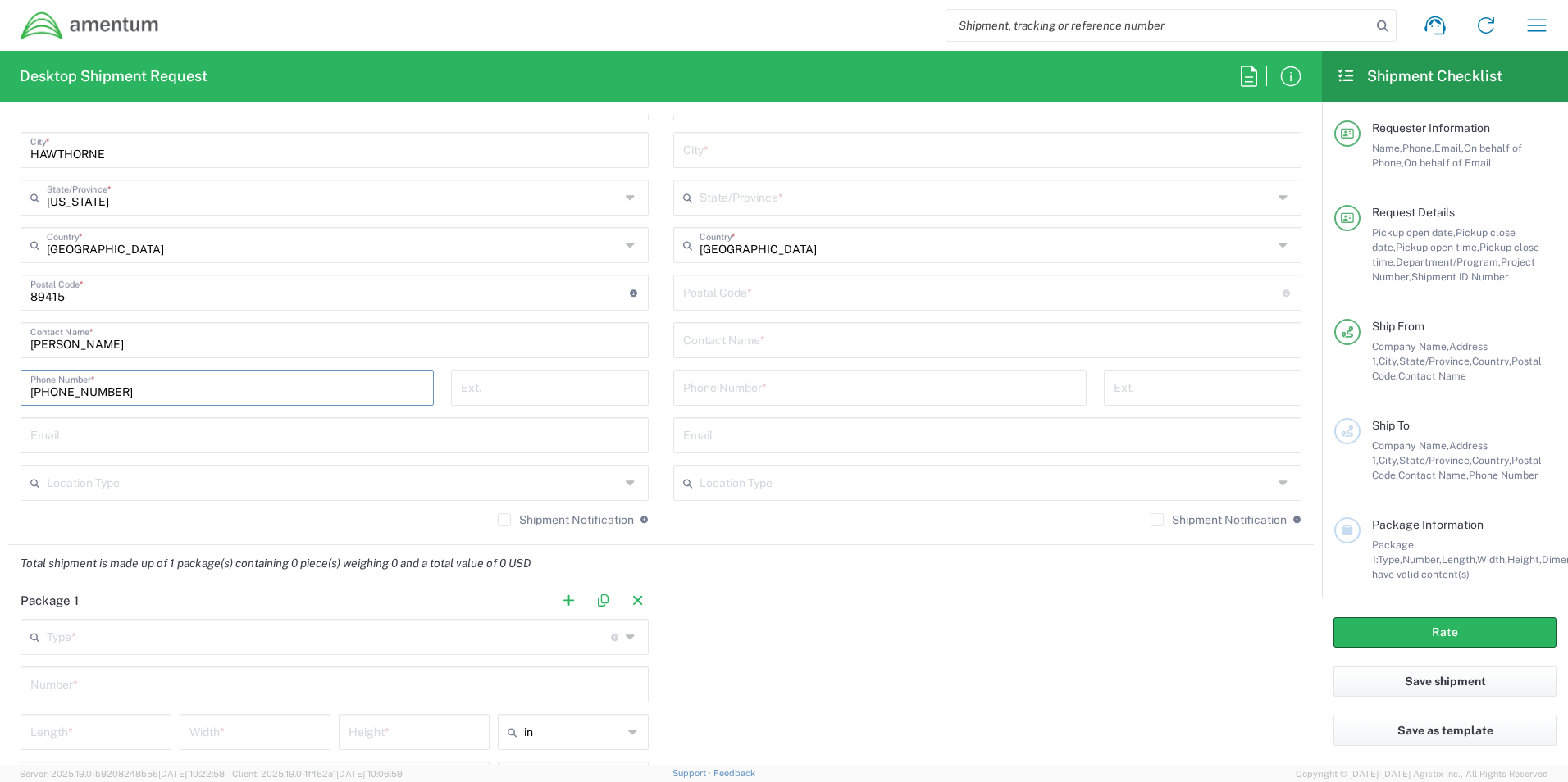
click at [152, 434] on input "text" at bounding box center [334, 434] width 608 height 29
type input "[PERSON_NAME][EMAIL_ADDRESS][PERSON_NAME][DOMAIN_NAME]"
click at [471, 476] on input "text" at bounding box center [333, 482] width 573 height 29
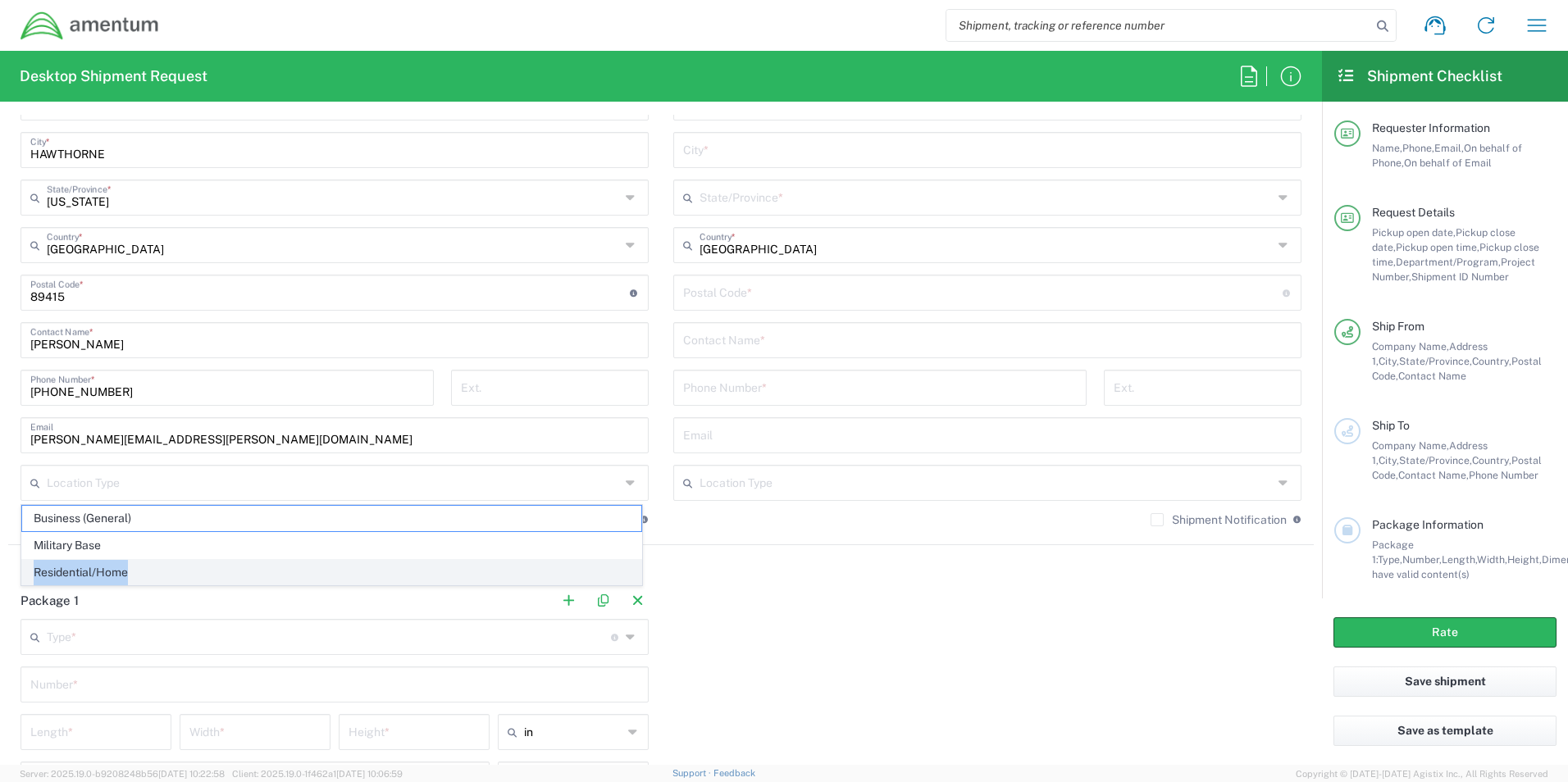
drag, startPoint x: 123, startPoint y: 543, endPoint x: 146, endPoint y: 573, distance: 37.8
click at [146, 573] on ul "Business (General) Military Base Residential/Home" at bounding box center [331, 545] width 620 height 81
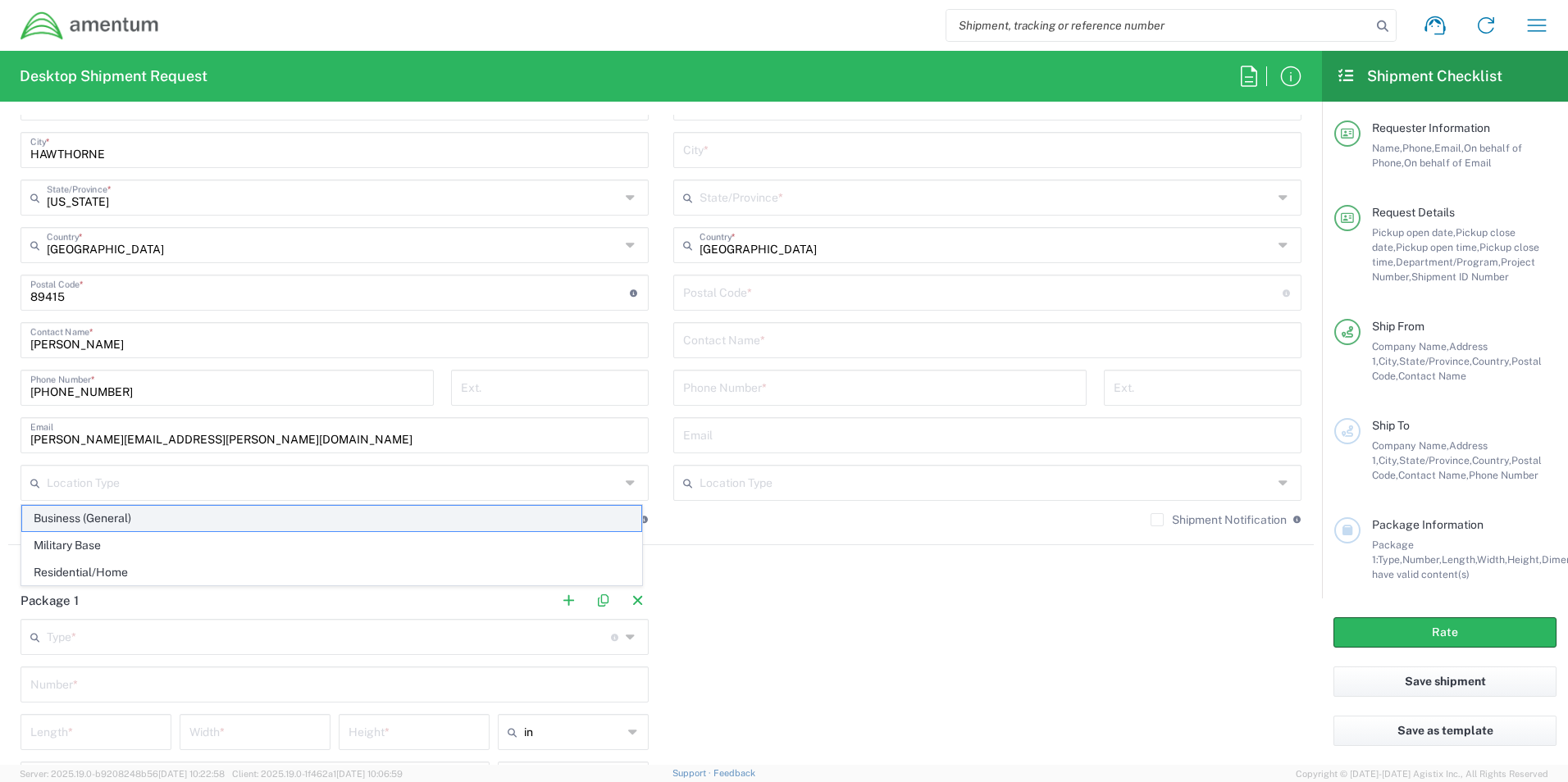
drag, startPoint x: 146, startPoint y: 572, endPoint x: 140, endPoint y: 521, distance: 51.4
click at [140, 521] on span "Business (General)" at bounding box center [331, 518] width 619 height 25
type input "Business (General)"
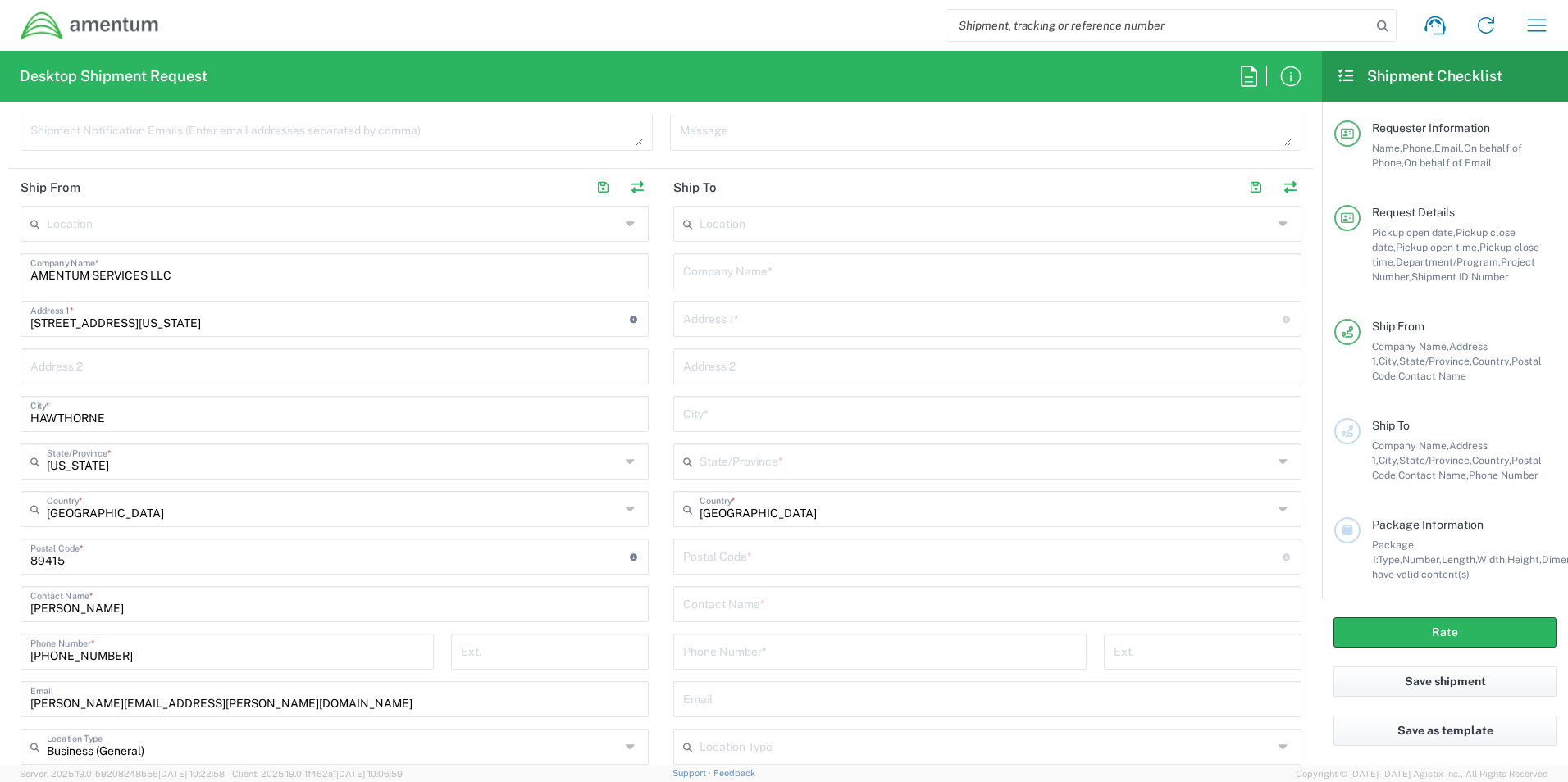
scroll to position [738, 0]
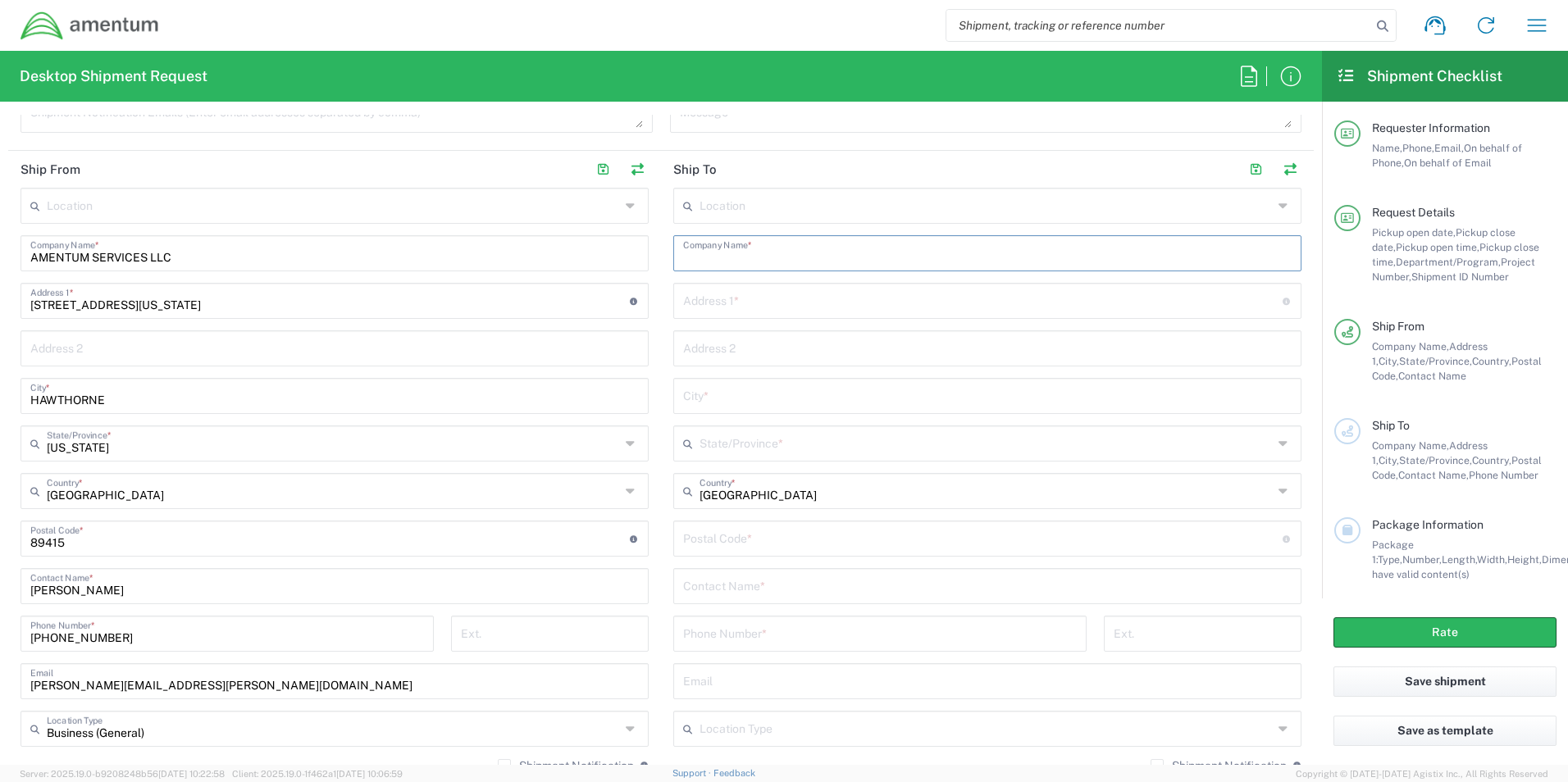
click at [810, 248] on input "text" at bounding box center [987, 252] width 608 height 29
type input "FEDERAL EXPLOSIVES LECENSING CENTER"
type input "[STREET_ADDRESS]"
click at [776, 394] on input "text" at bounding box center [987, 394] width 608 height 29
type input "M"
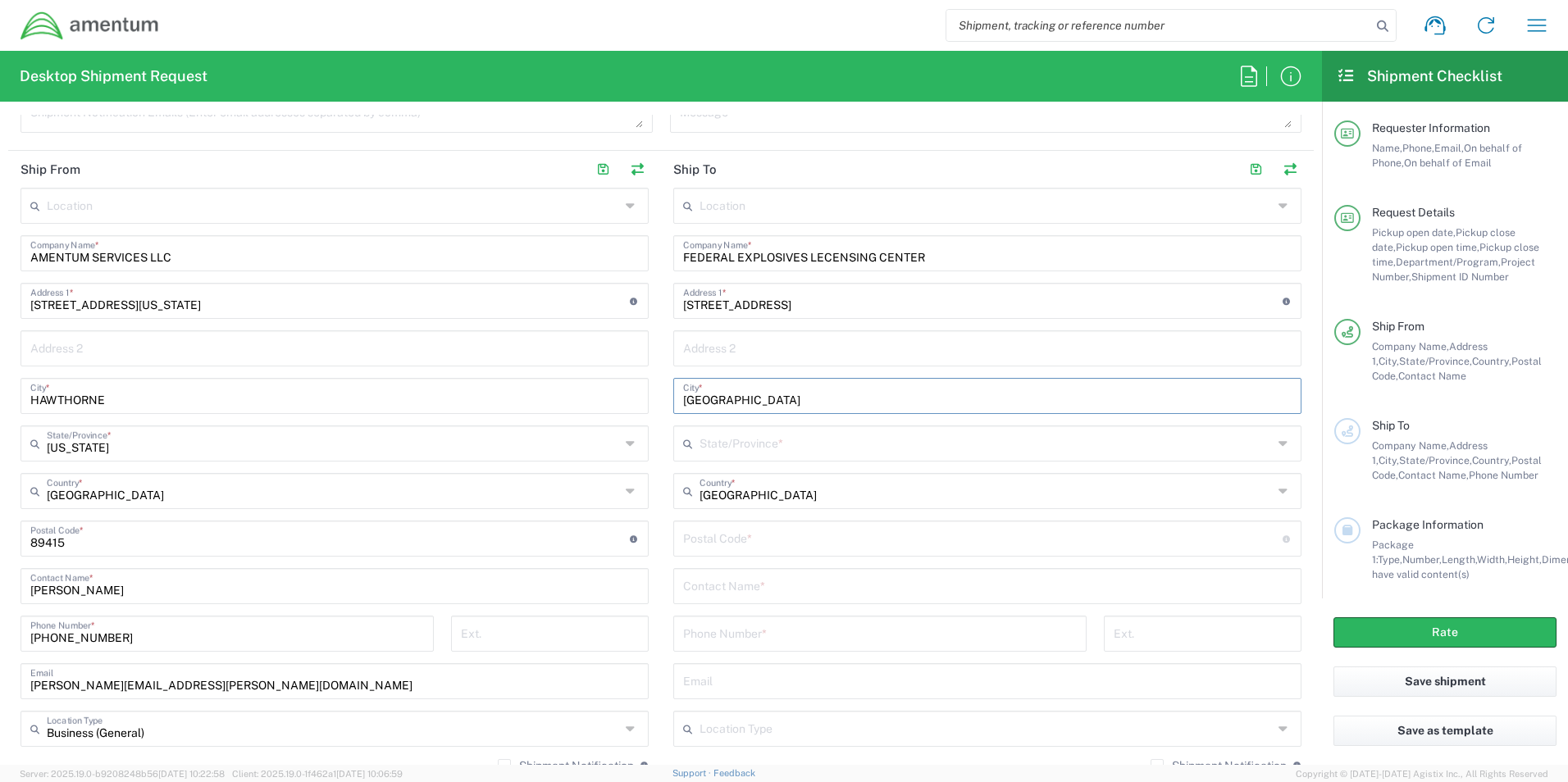
type input "[GEOGRAPHIC_DATA]"
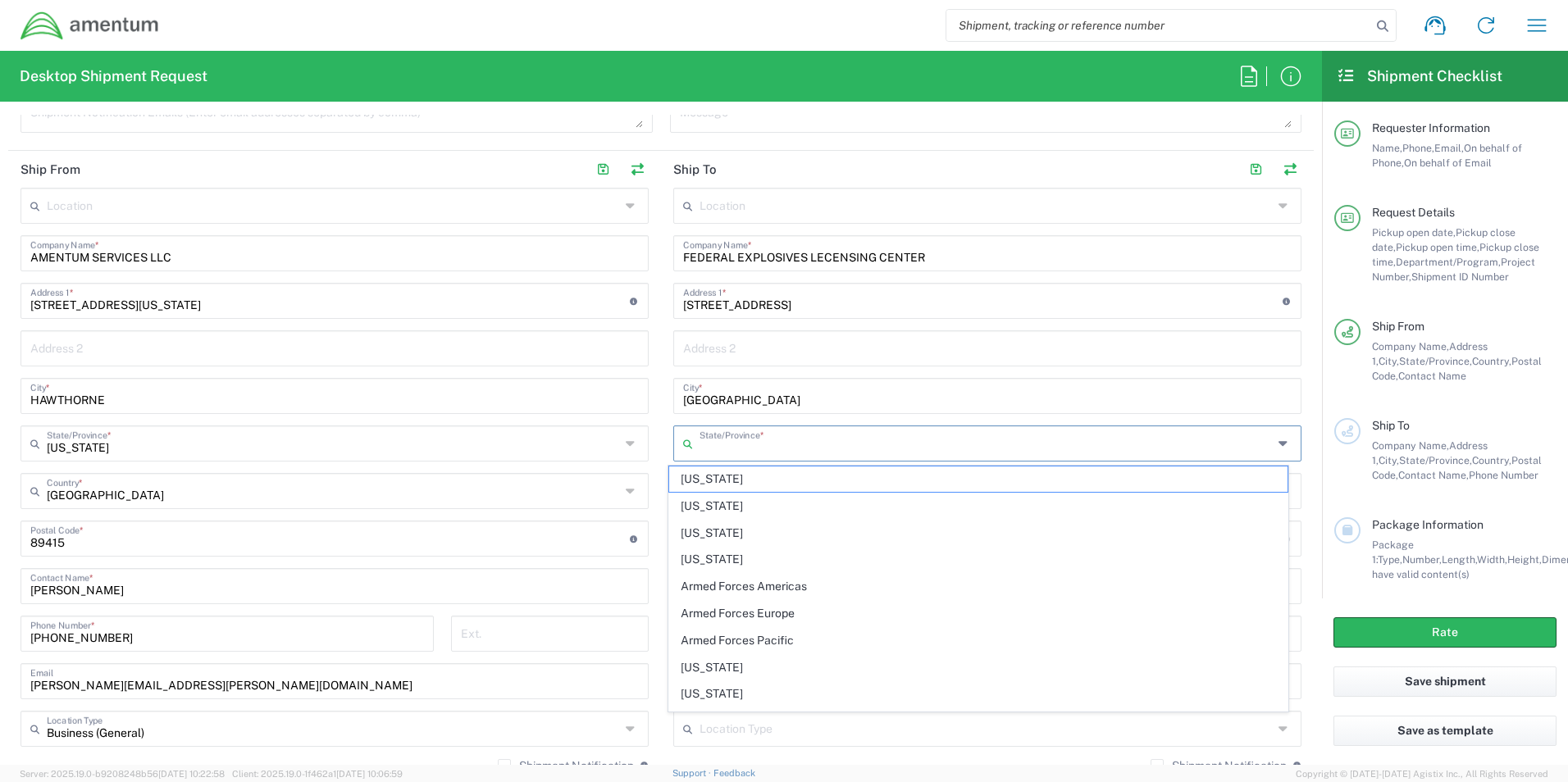
click at [783, 445] on input "text" at bounding box center [986, 442] width 573 height 29
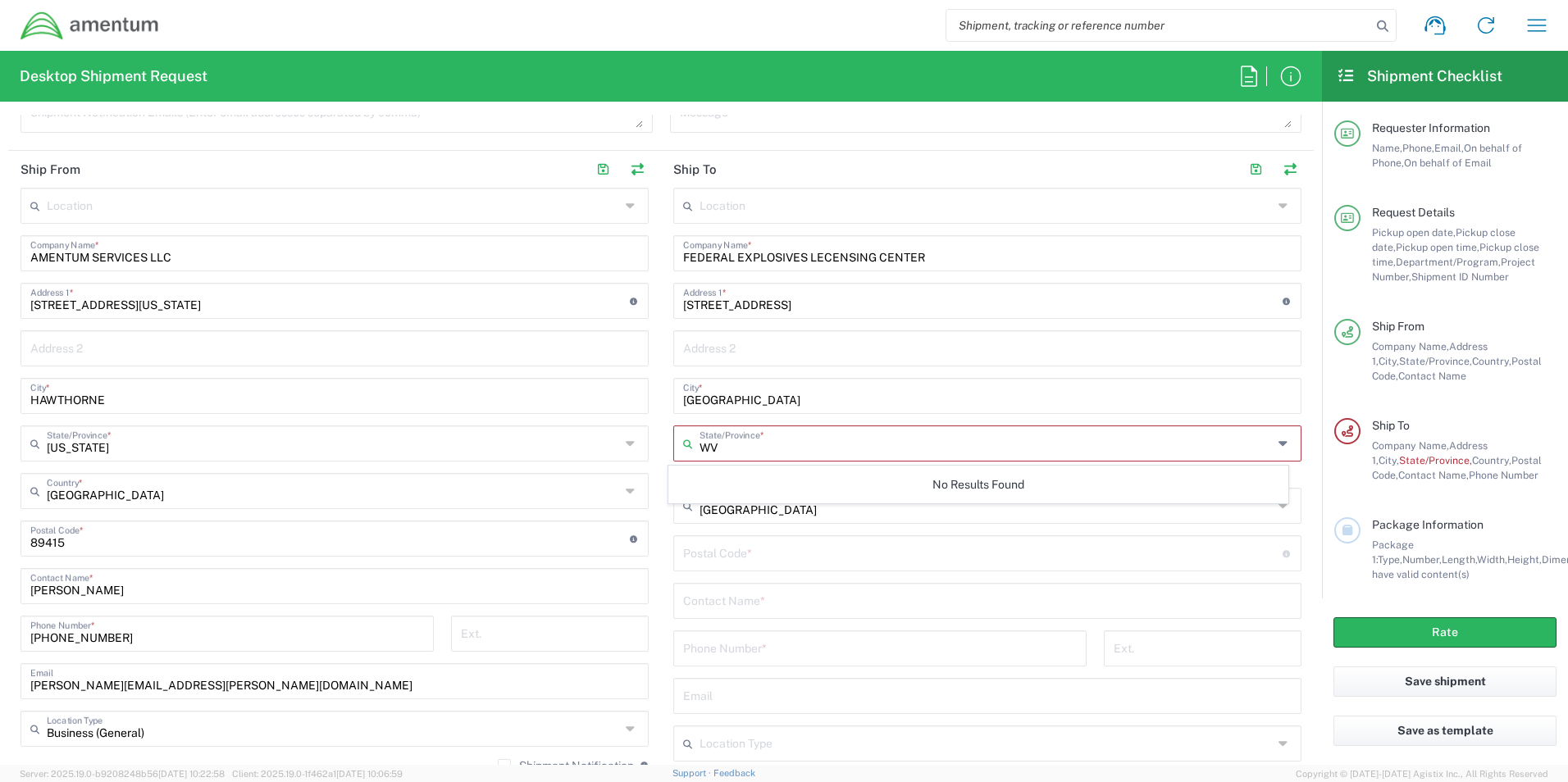
type input "W"
click at [791, 475] on span "[US_STATE]" at bounding box center [978, 479] width 619 height 25
type input "[US_STATE]"
click at [812, 540] on input "undefined" at bounding box center [982, 537] width 600 height 29
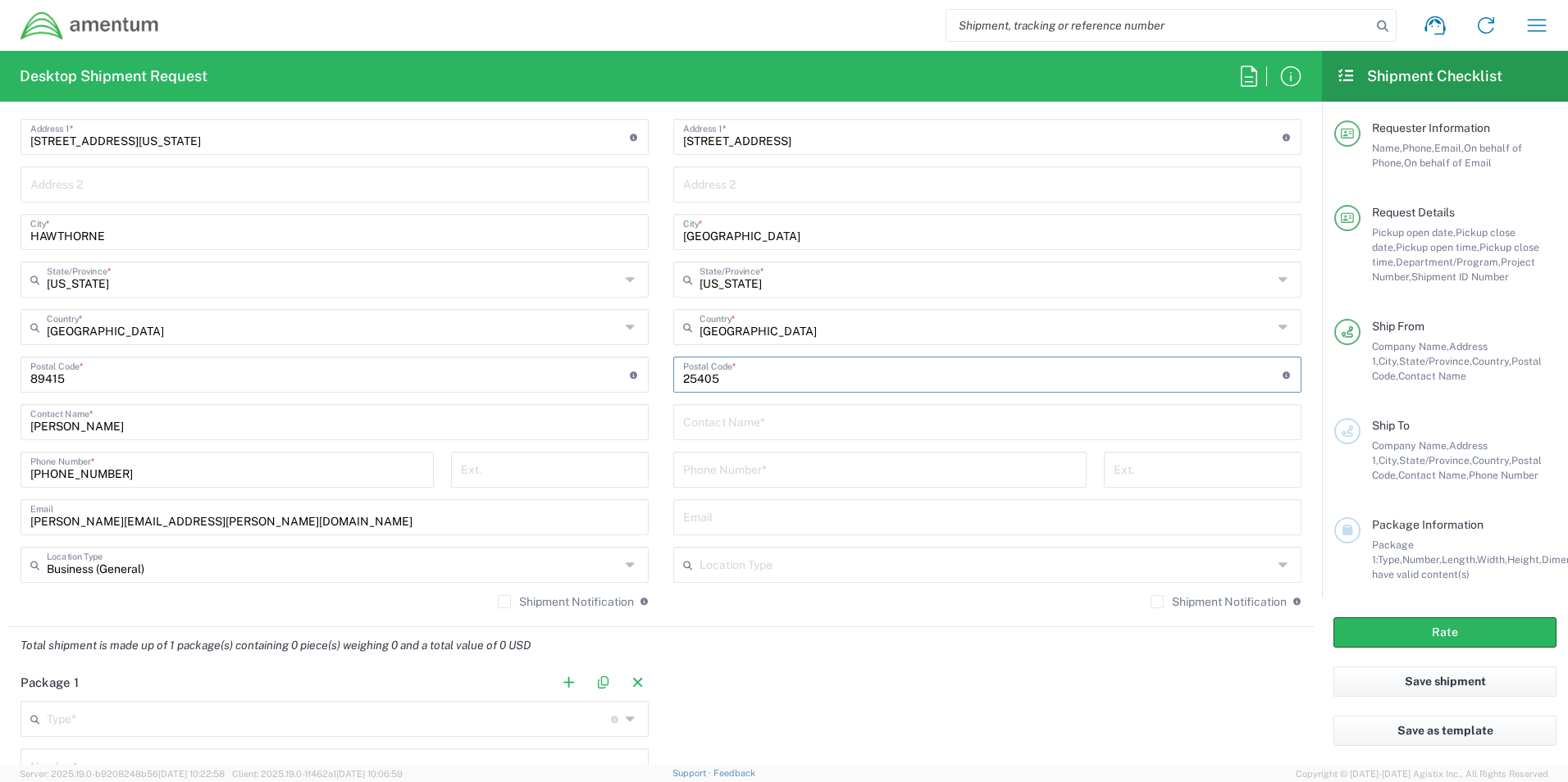
type input "25405"
click at [833, 413] on input "text" at bounding box center [987, 421] width 608 height 29
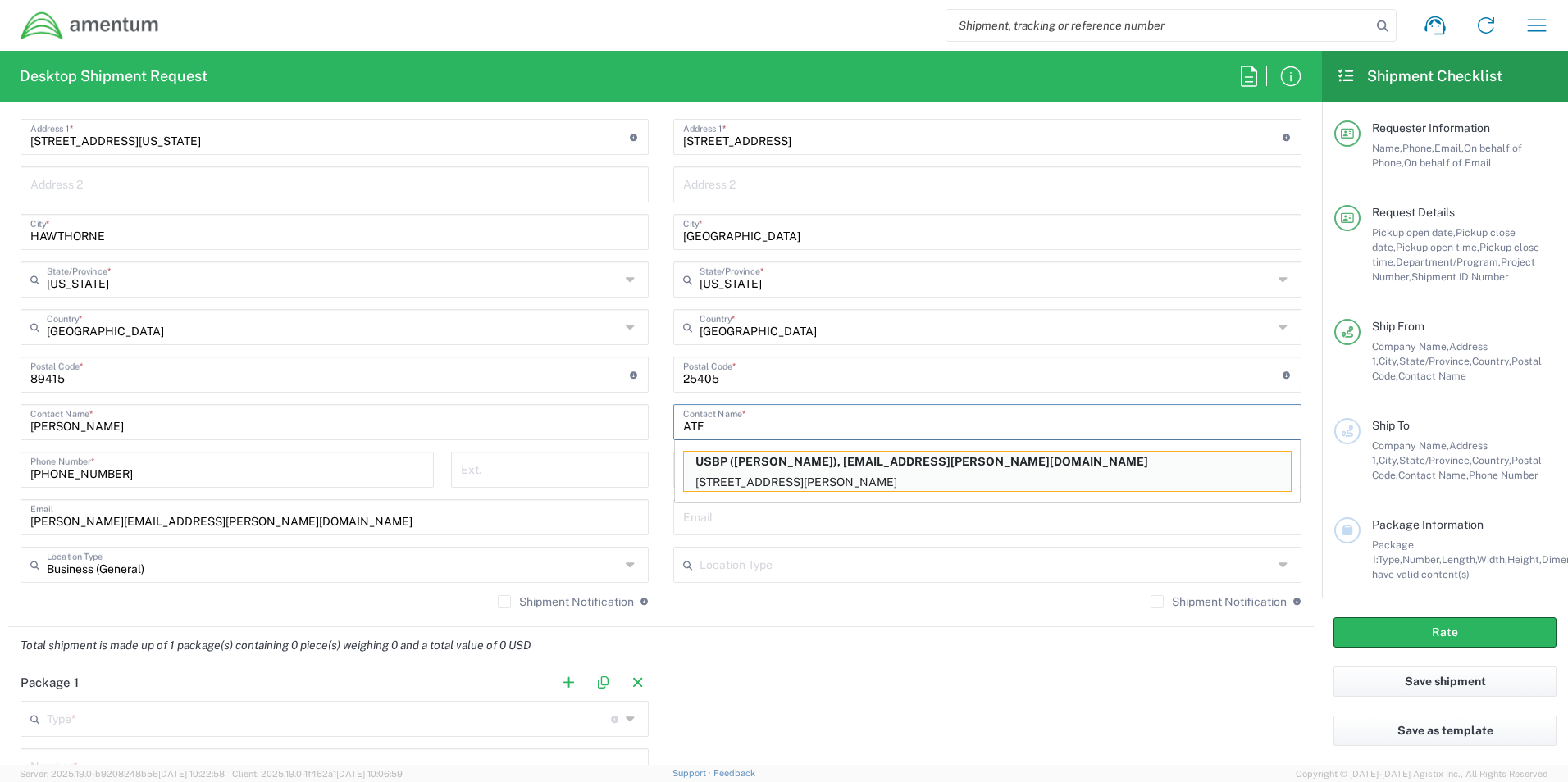
type input "ATF"
click at [782, 416] on input "ATF" at bounding box center [987, 421] width 608 height 29
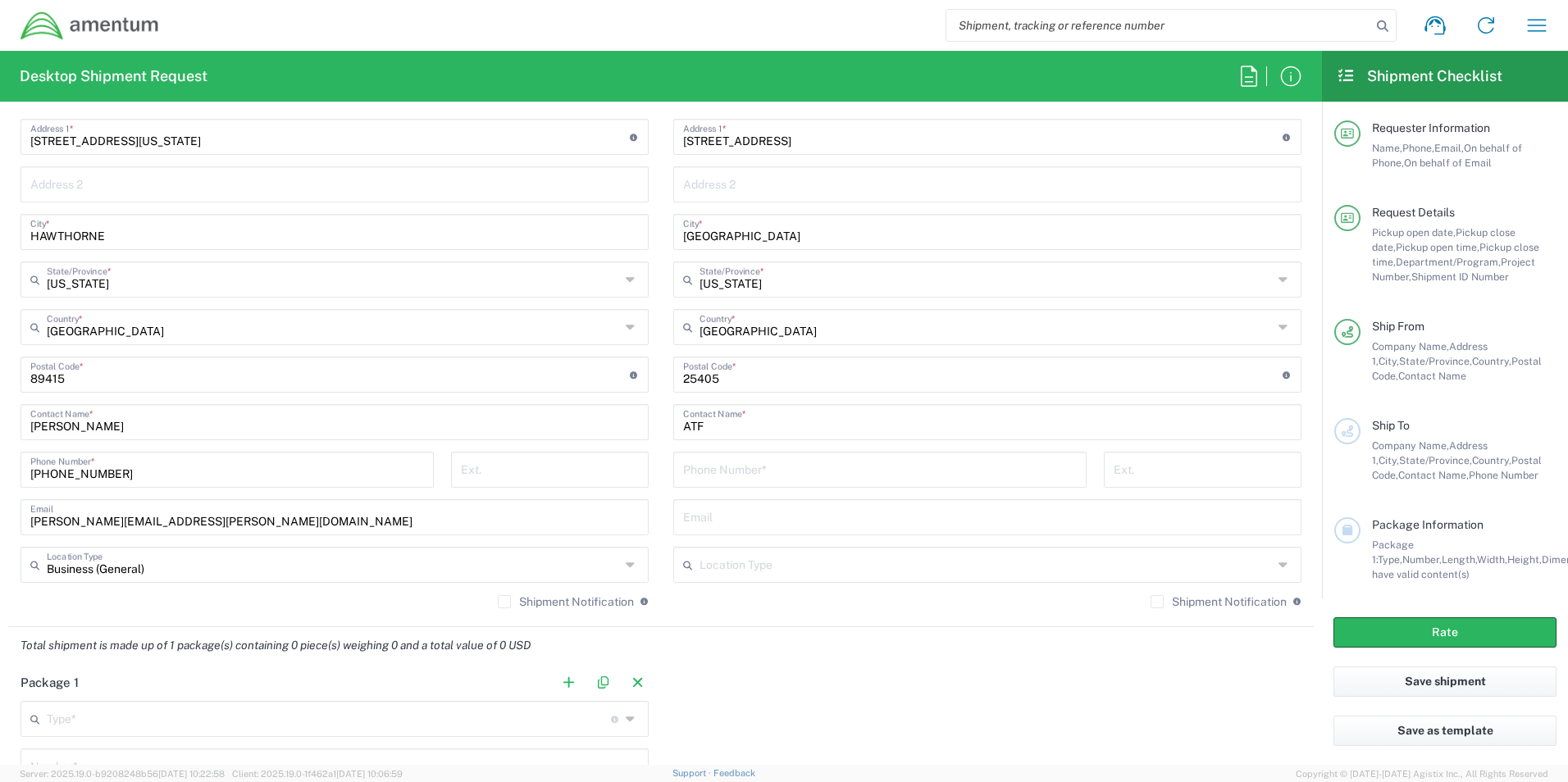
click at [749, 480] on div "Phone Number *" at bounding box center [880, 470] width 413 height 36
type input "[PHONE_NUMBER]"
click at [969, 519] on input "text" at bounding box center [987, 516] width 608 height 29
type input "D"
click at [974, 566] on input "text" at bounding box center [986, 563] width 573 height 29
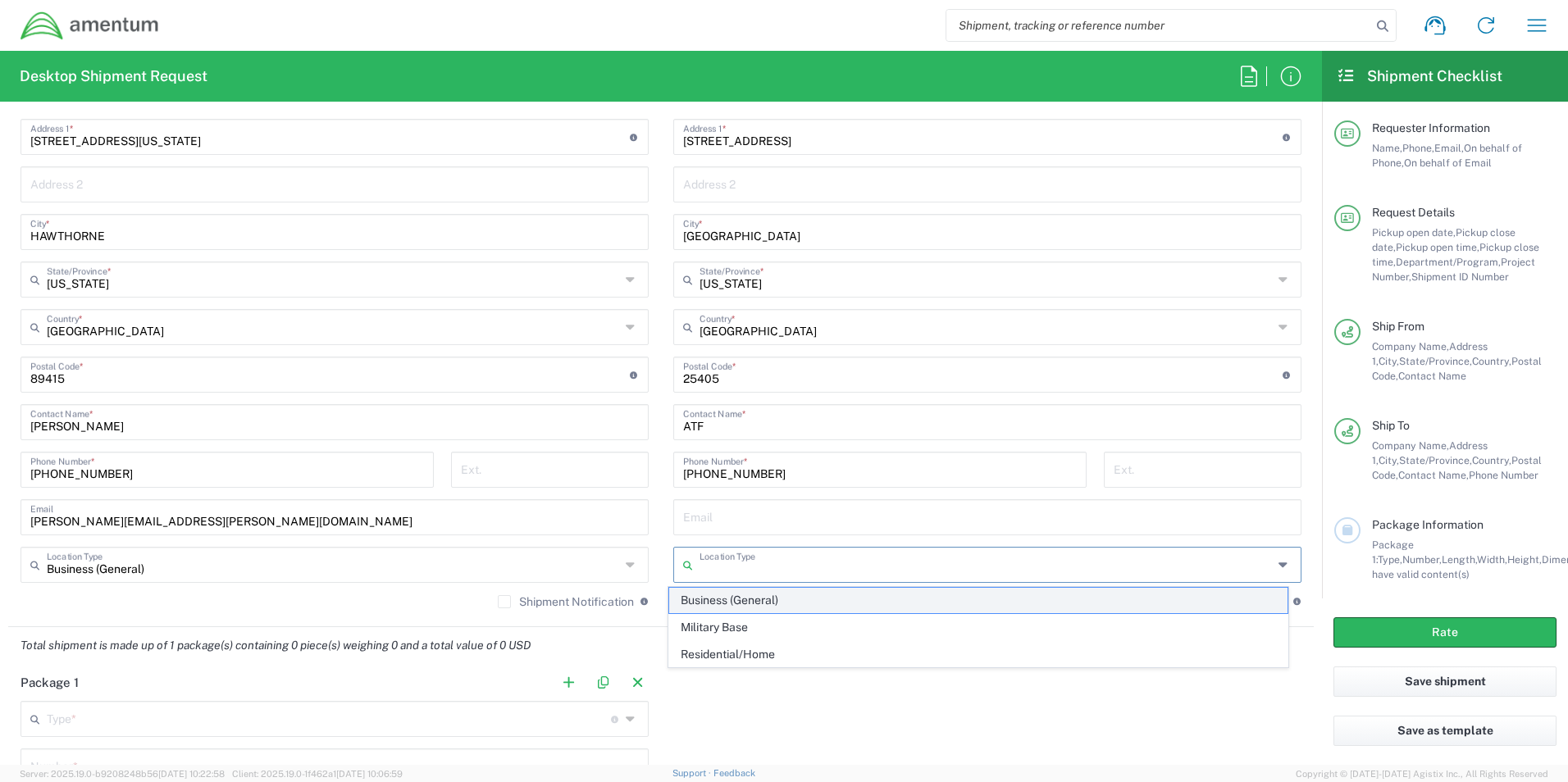
click at [770, 595] on span "Business (General)" at bounding box center [978, 600] width 619 height 25
type input "Business (General)"
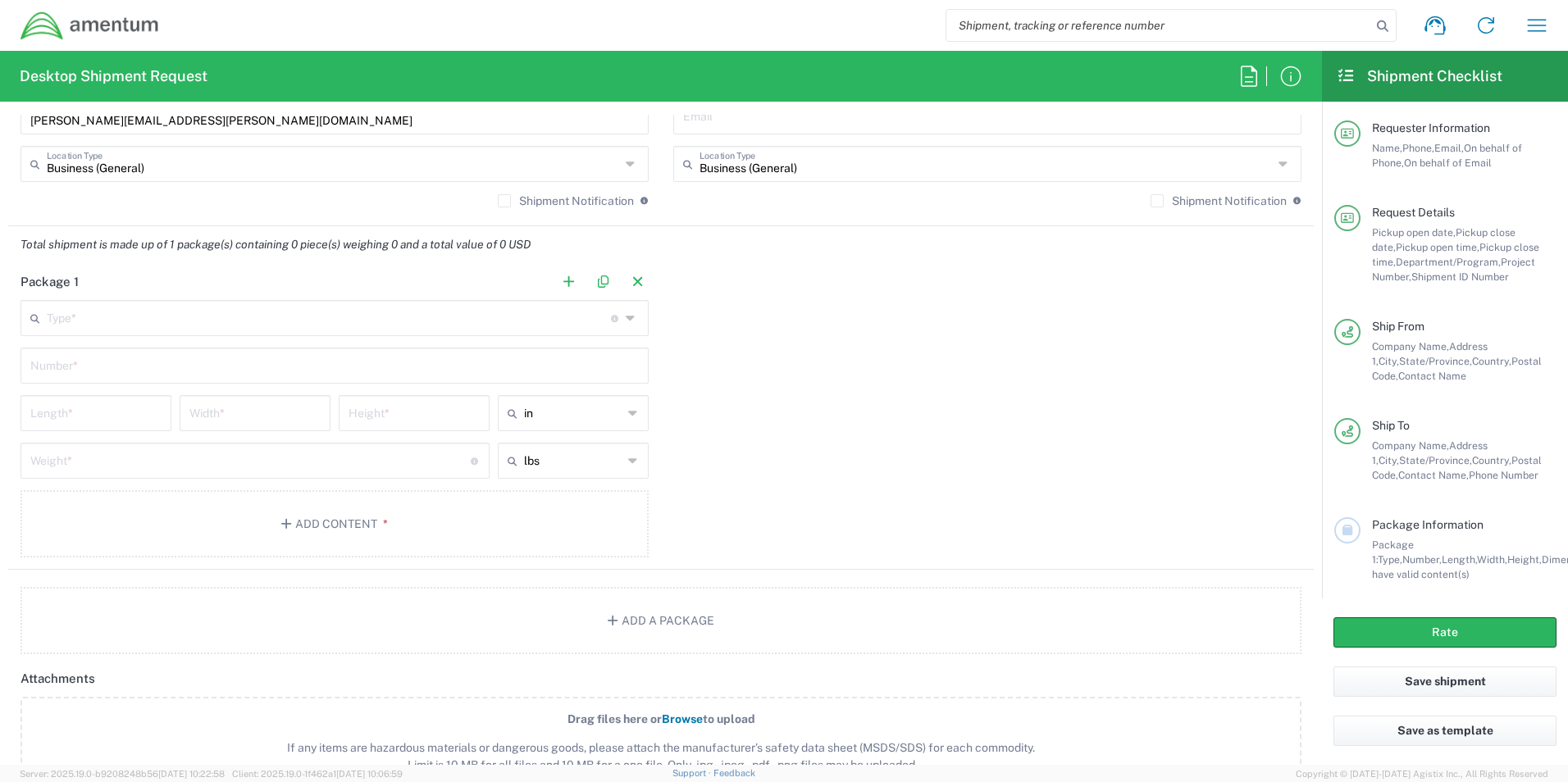
scroll to position [1312, 0]
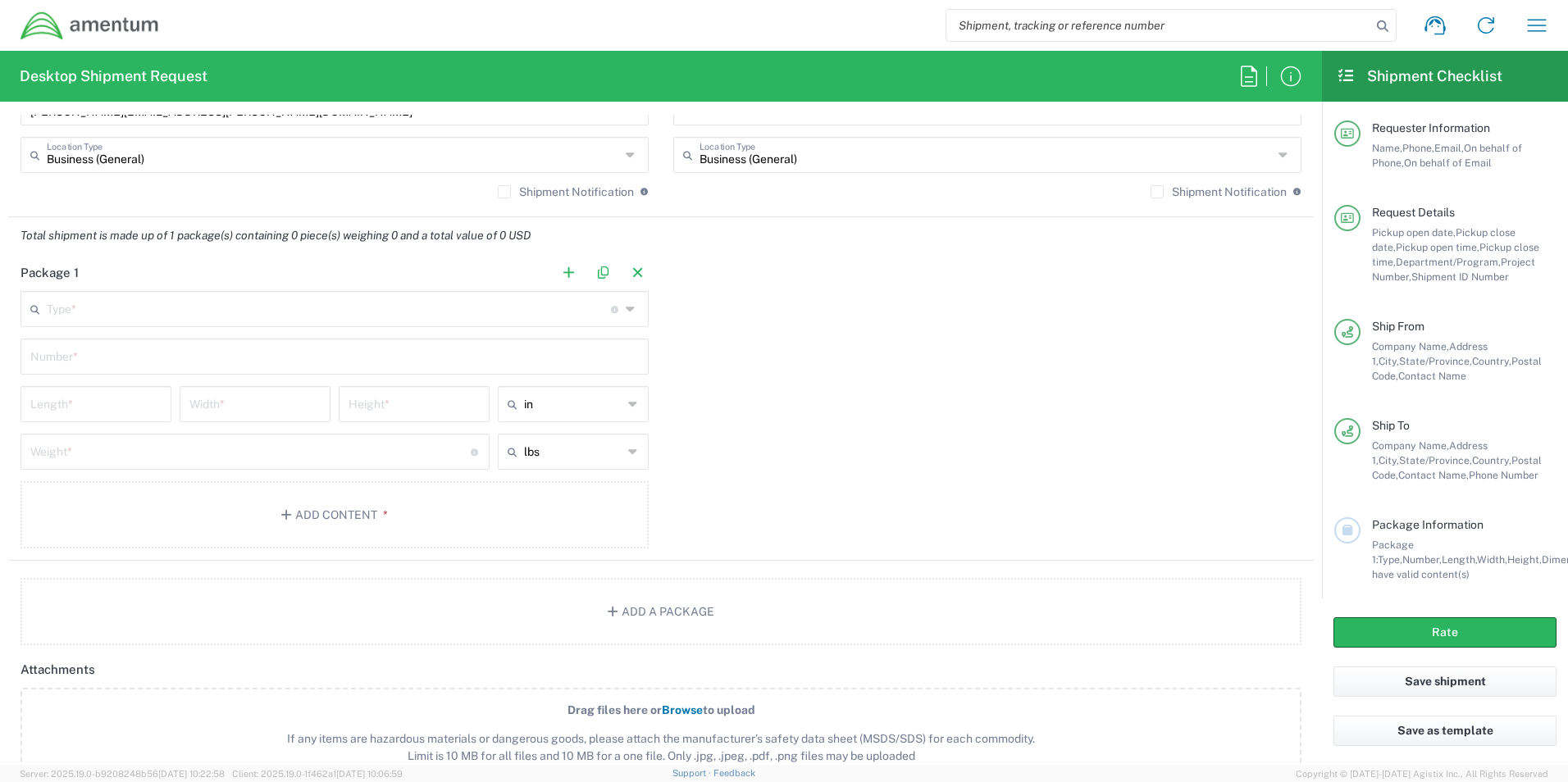
click at [214, 324] on div "Type * Material used to package goods" at bounding box center [335, 309] width 628 height 36
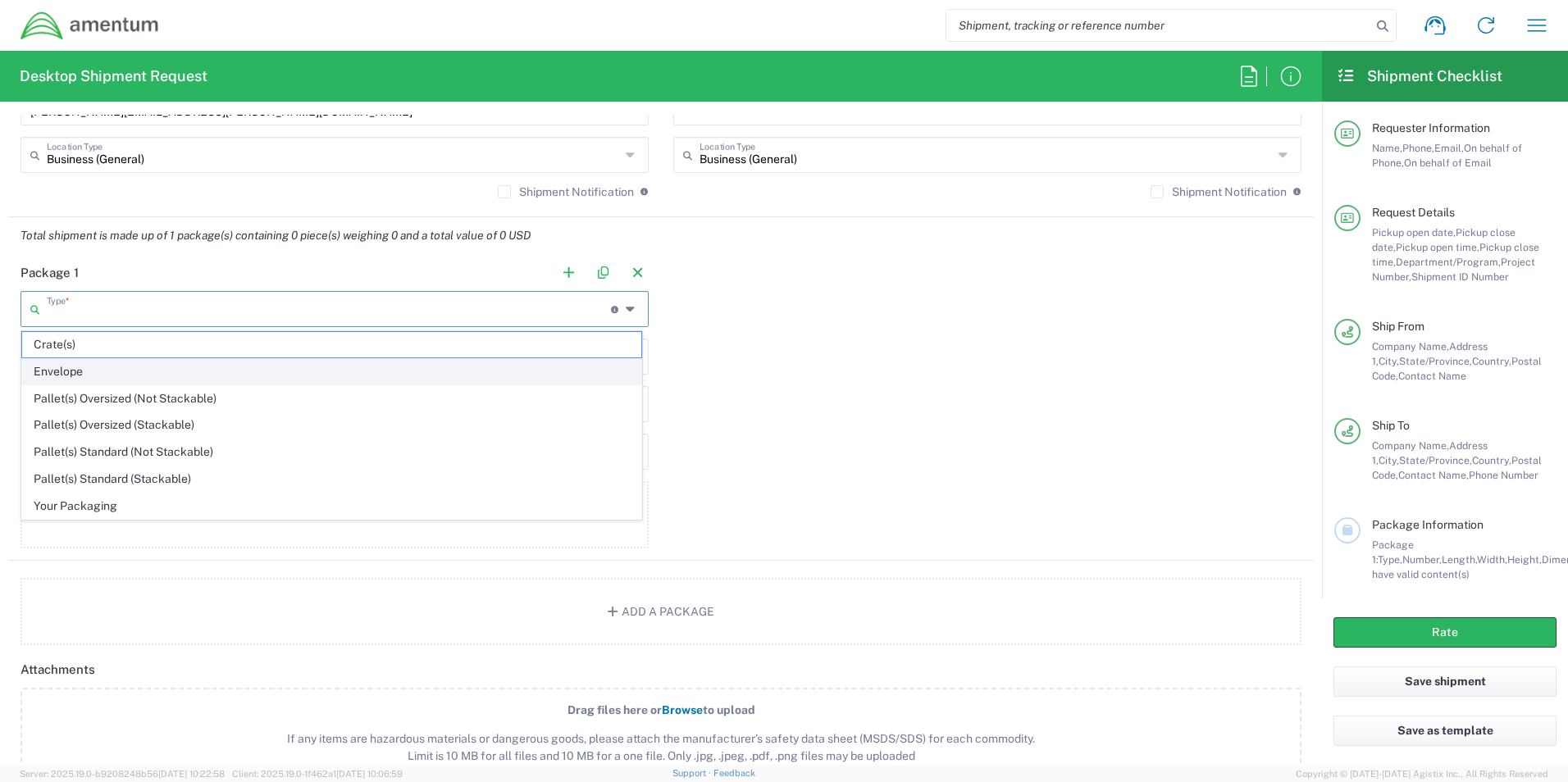
click at [88, 374] on span "Envelope" at bounding box center [331, 371] width 619 height 25
type input "Envelope"
type input "1"
type input "9.5"
type input "12.5"
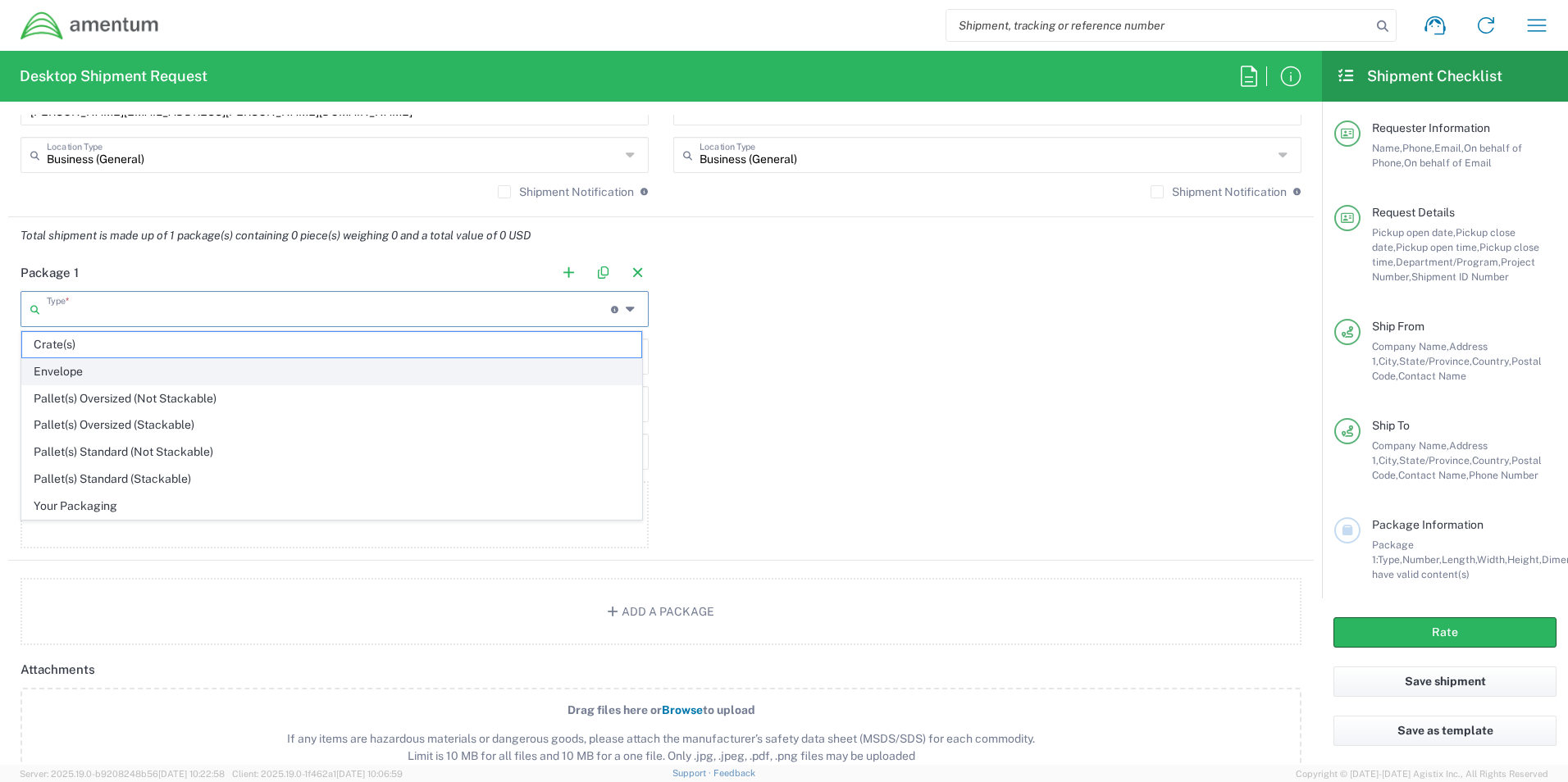
type input "0.25"
type input "1"
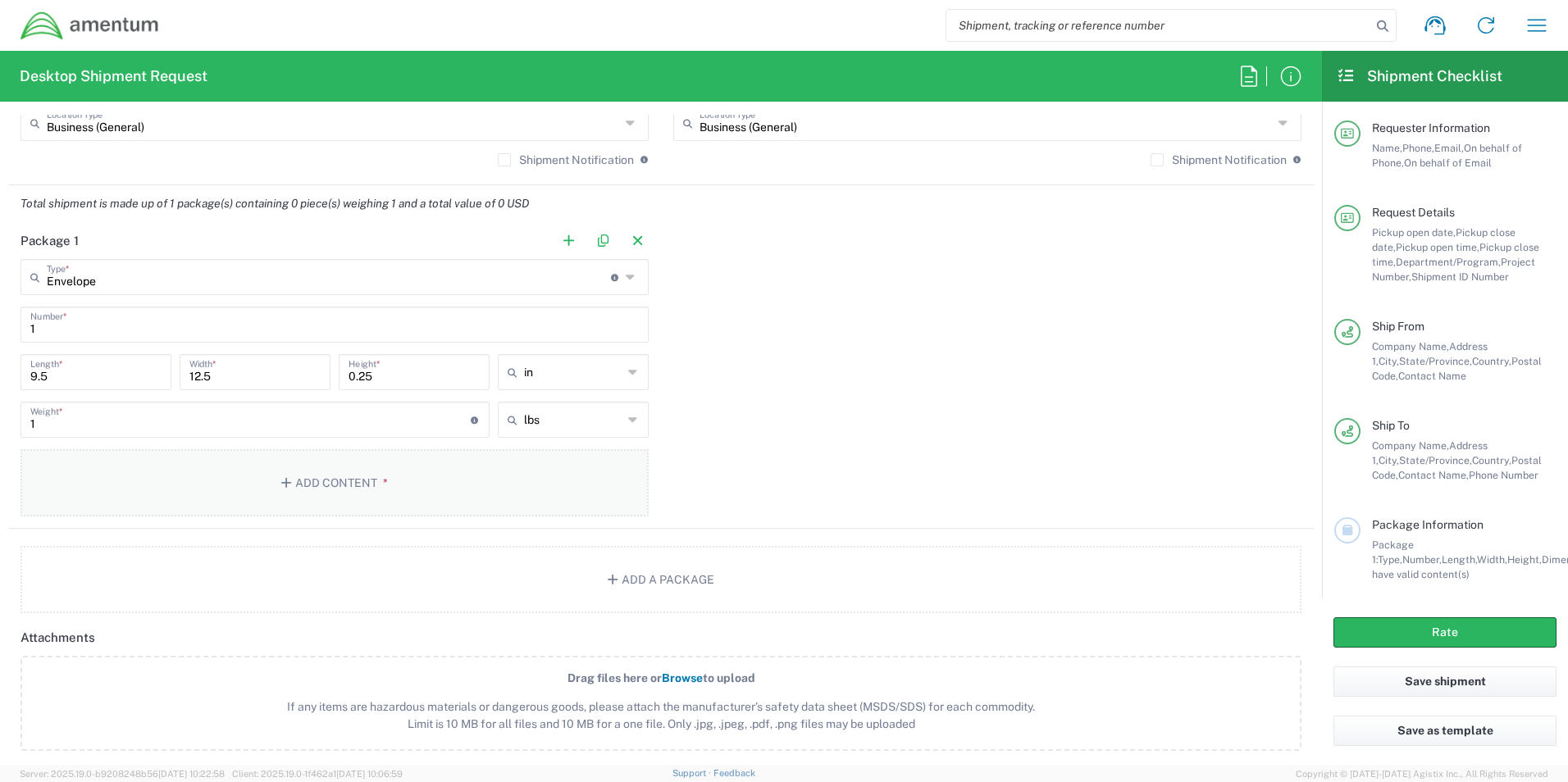
scroll to position [1394, 0]
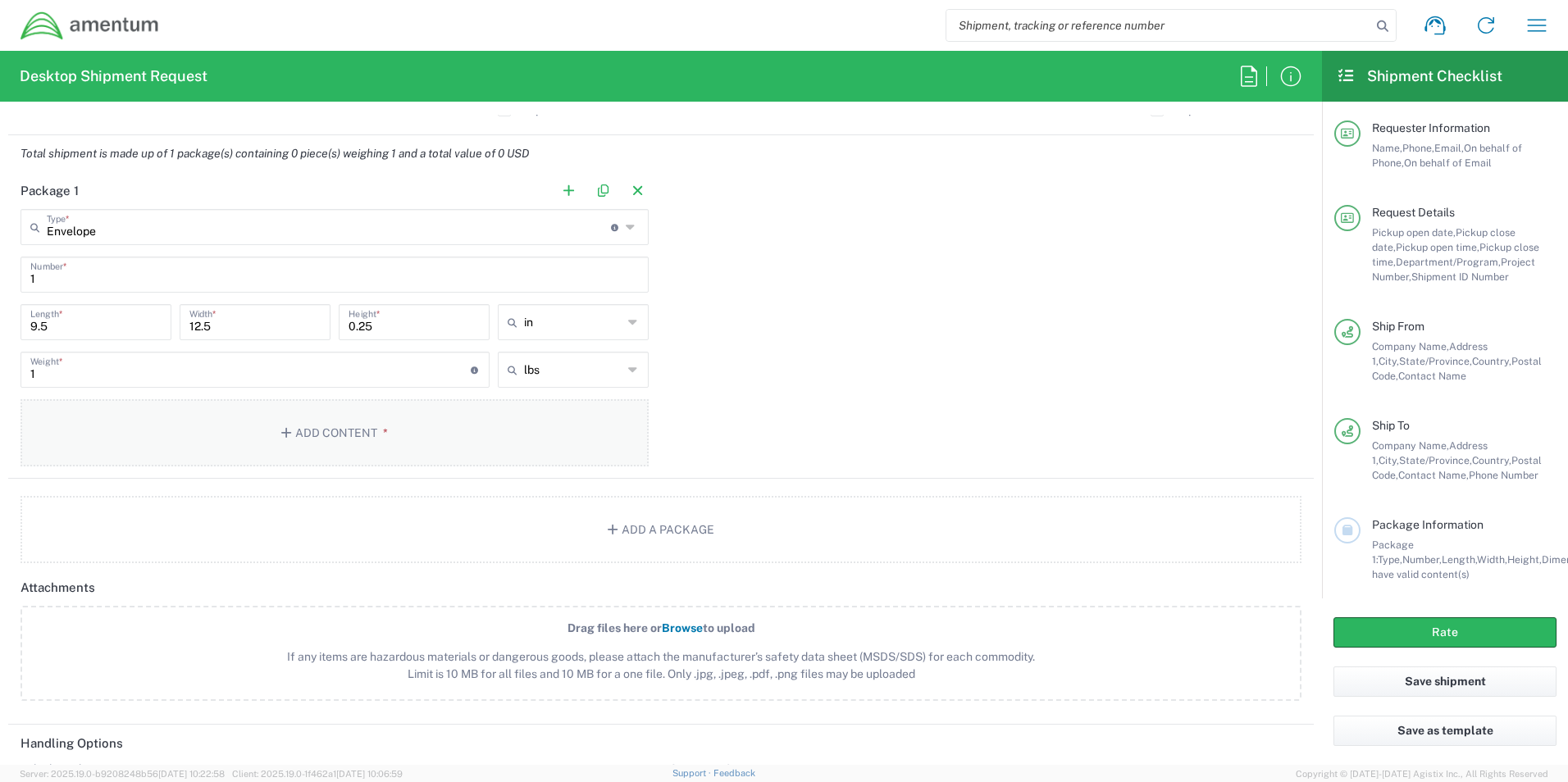
click at [367, 439] on button "Add Content *" at bounding box center [335, 432] width 628 height 67
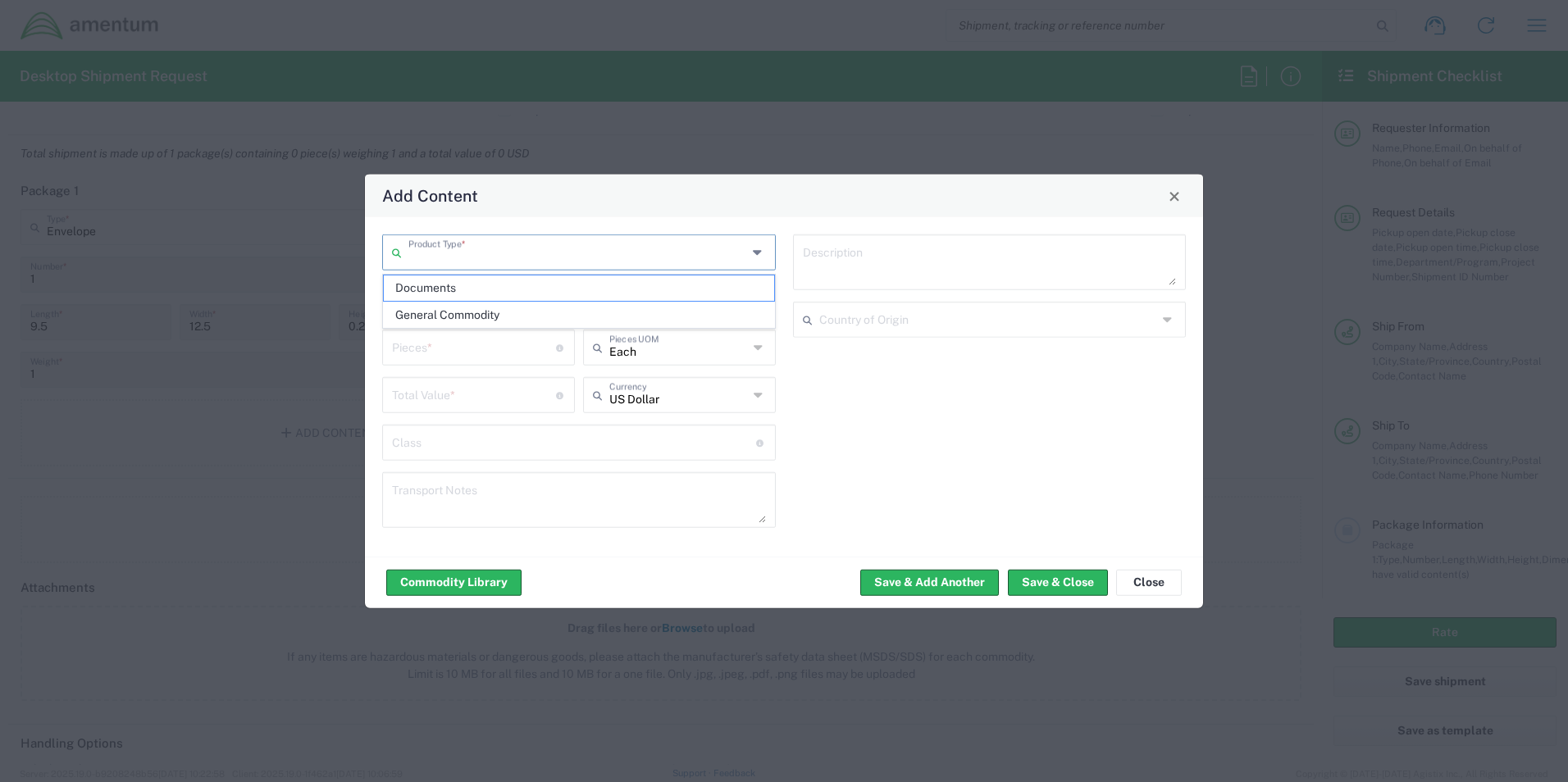
click at [679, 258] on input "text" at bounding box center [578, 251] width 338 height 29
click at [469, 290] on span "Documents" at bounding box center [579, 287] width 390 height 25
type input "Documents"
type input "1"
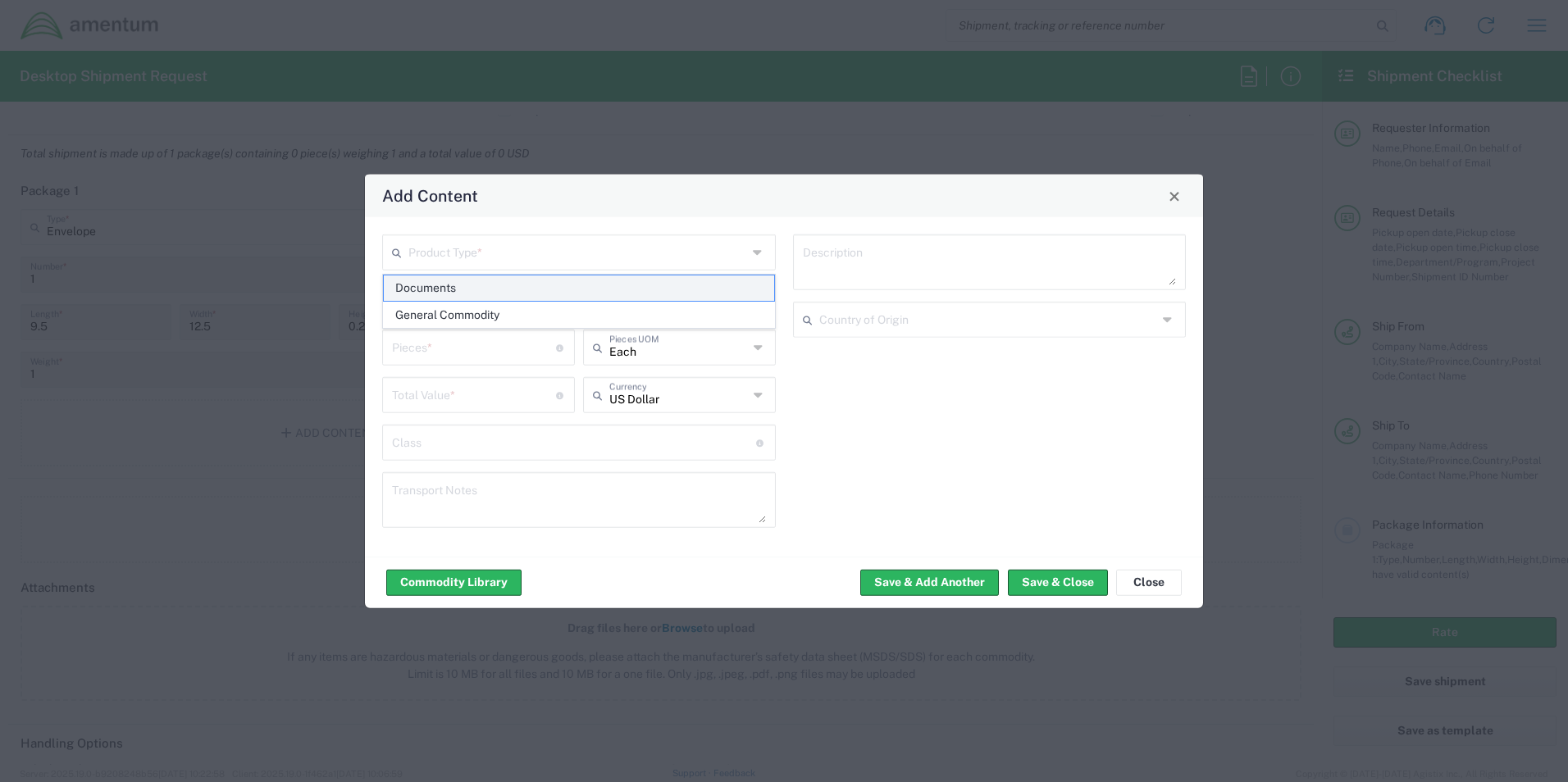
type input "1"
type textarea "Documents"
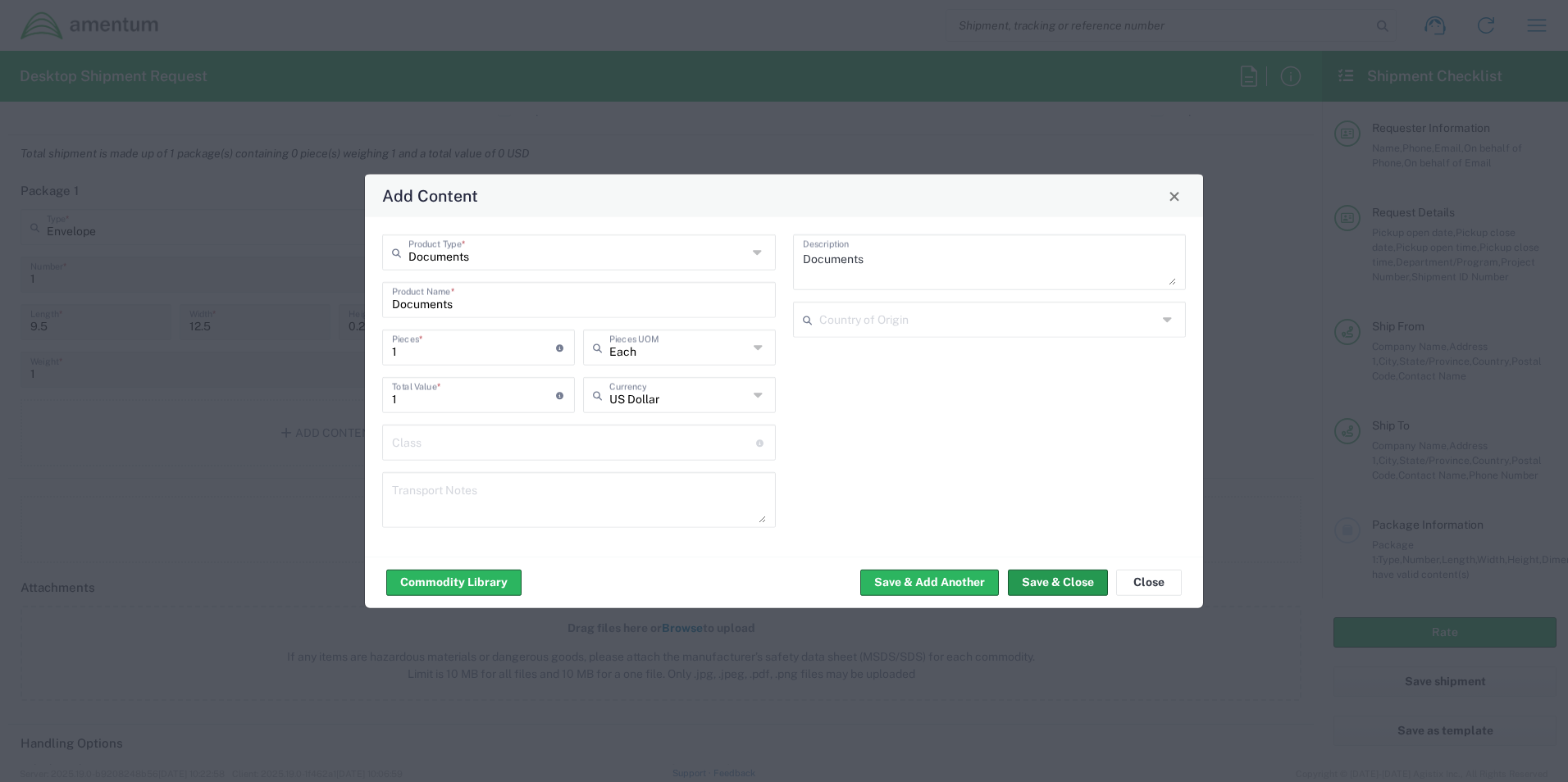
click at [1081, 582] on button "Save & Close" at bounding box center [1057, 582] width 100 height 26
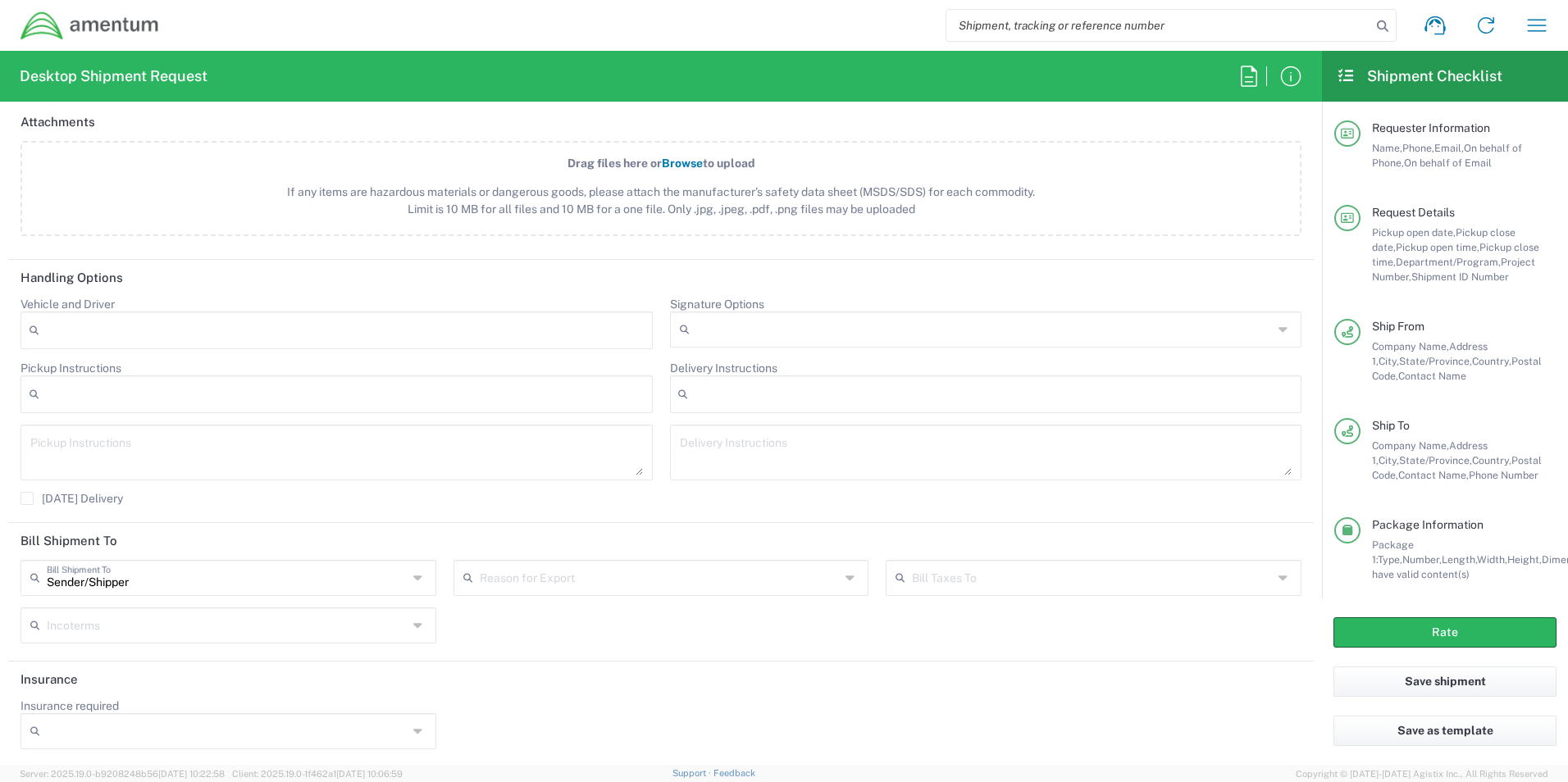
scroll to position [1958, 0]
click at [314, 726] on input "Insurance required" at bounding box center [227, 729] width 361 height 26
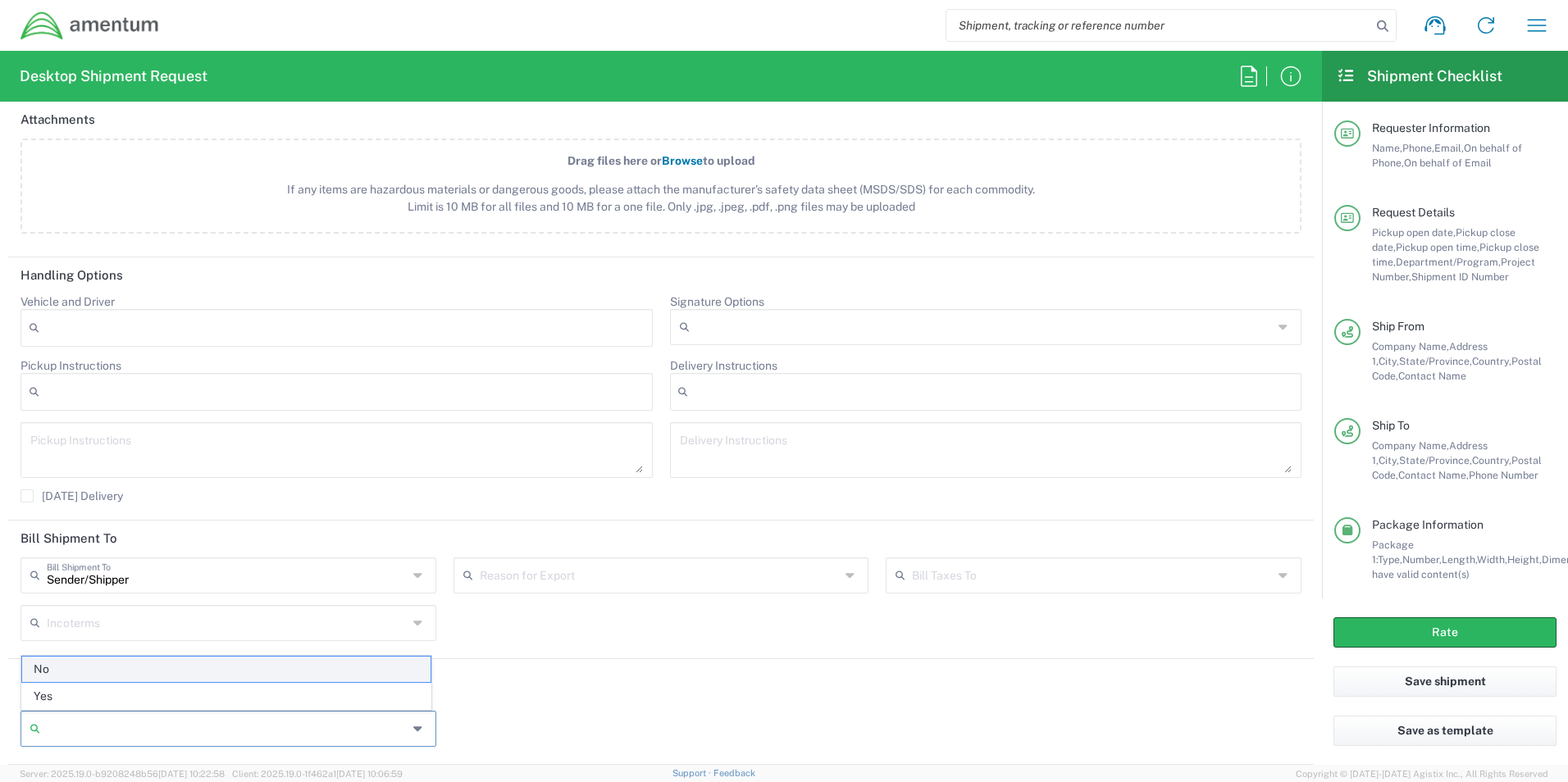
click at [239, 665] on span "No" at bounding box center [226, 669] width 409 height 25
type input "No"
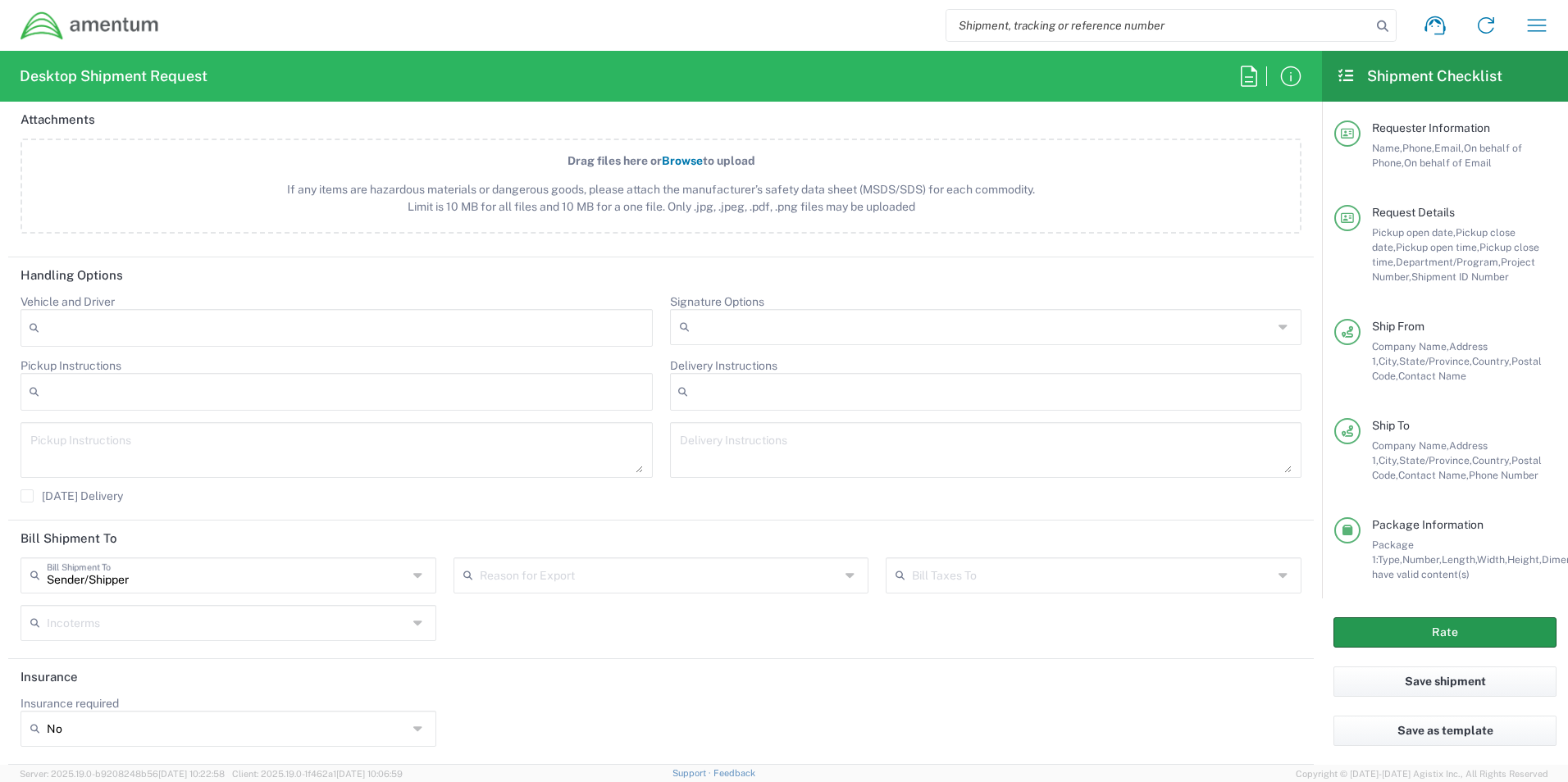
click at [1392, 625] on button "Rate" at bounding box center [1444, 632] width 223 height 30
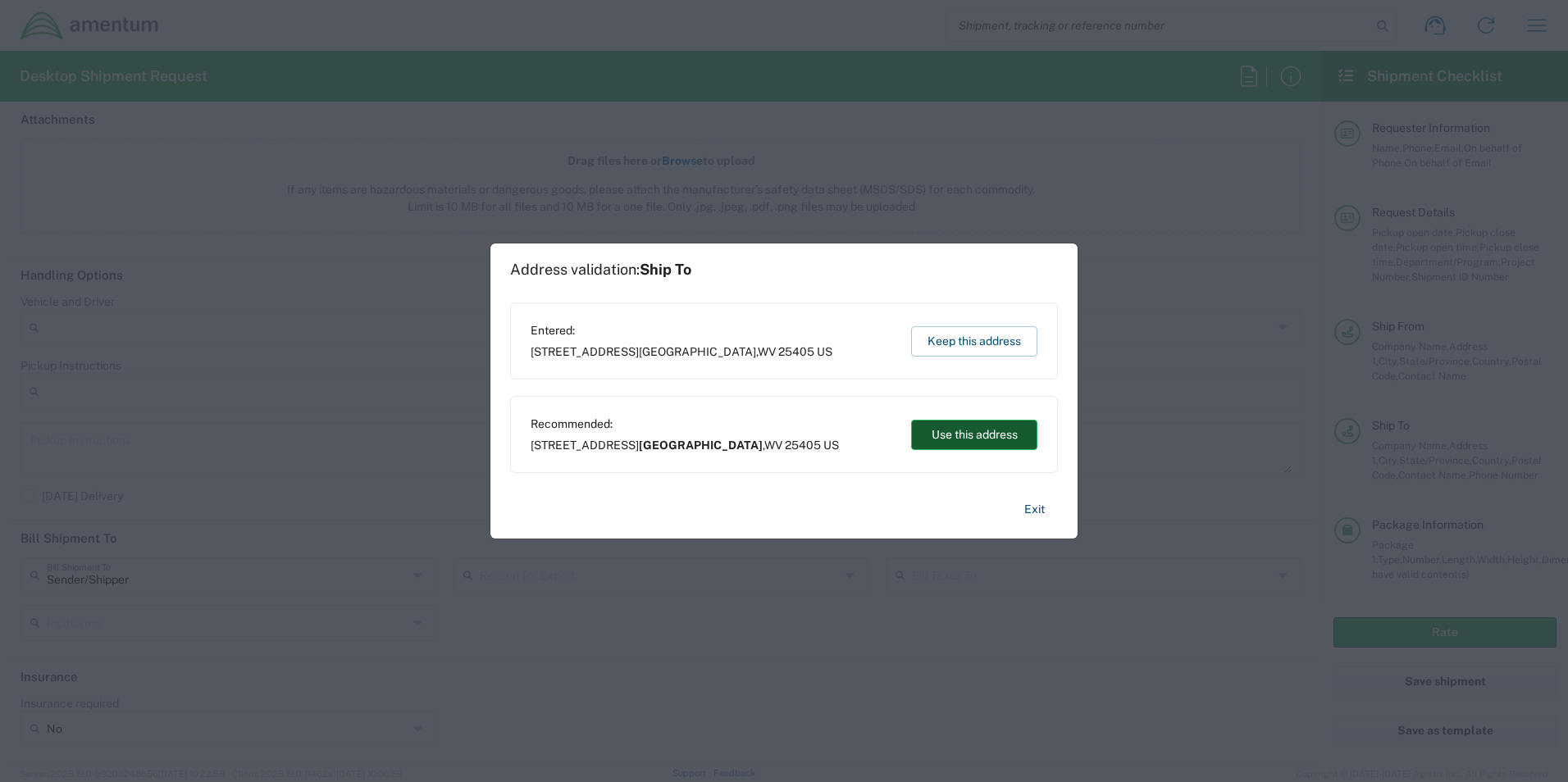
click at [988, 439] on button "Use this address" at bounding box center [974, 435] width 127 height 30
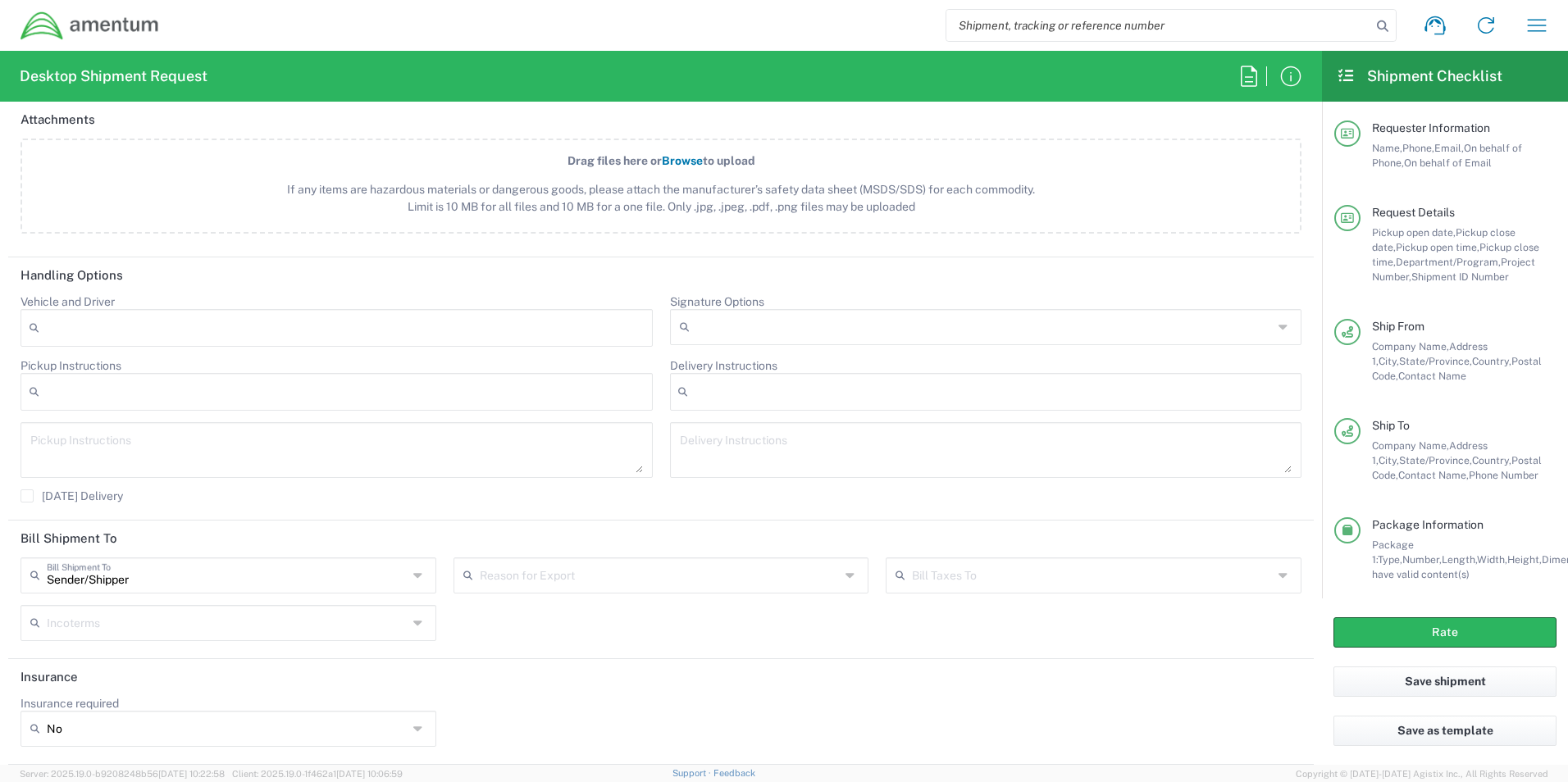
type input "[GEOGRAPHIC_DATA]"
type input "[US_STATE]"
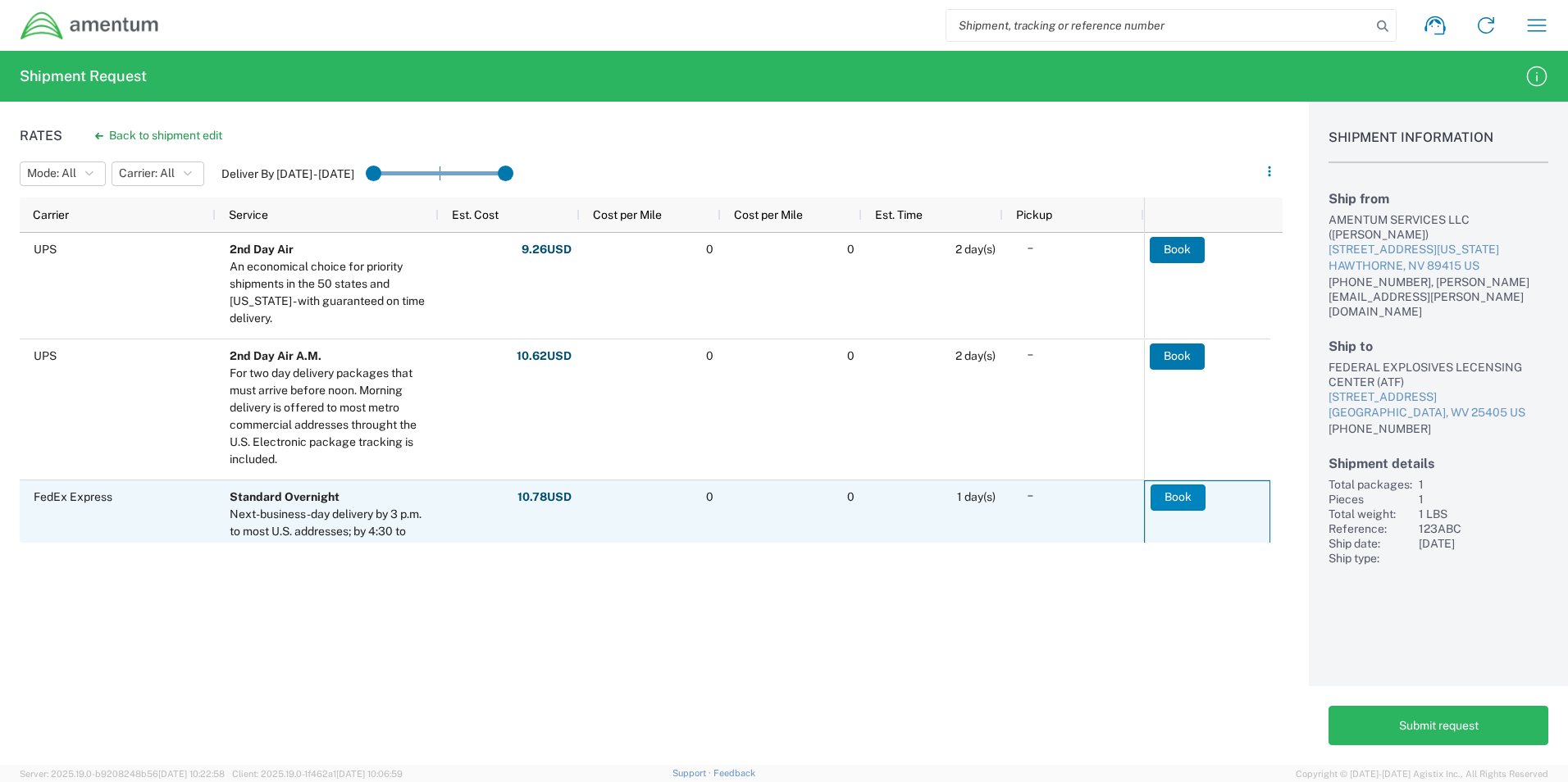
click at [1181, 501] on button "Book" at bounding box center [1178, 497] width 55 height 26
